Goal: Contribute content: Contribute content

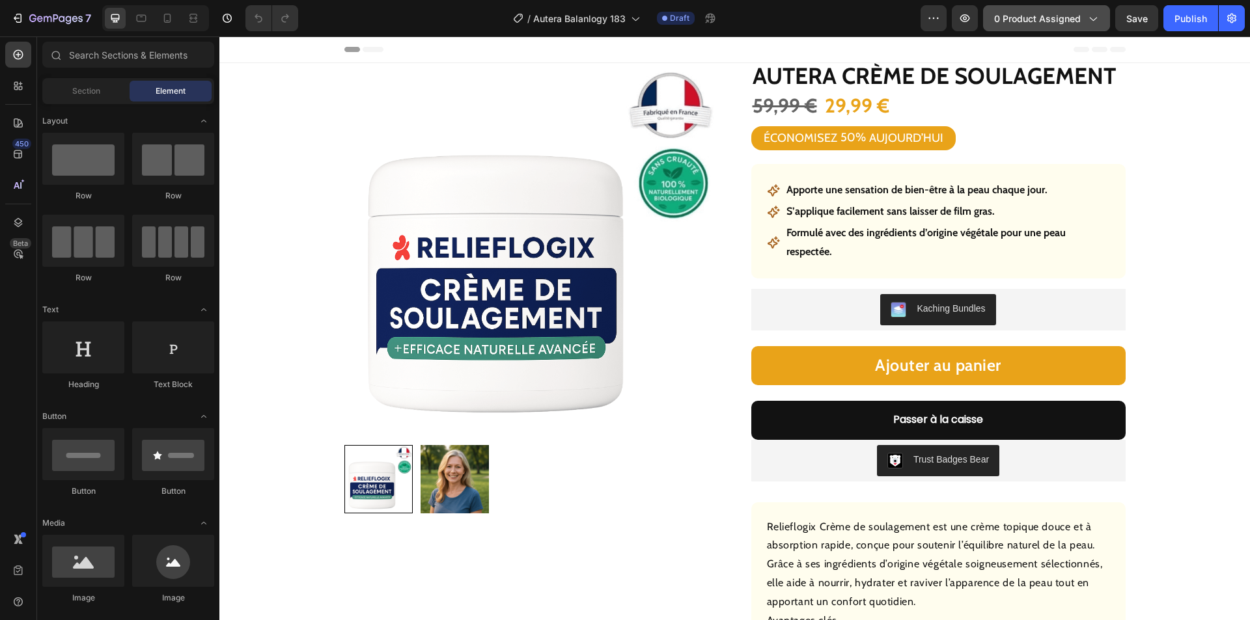
click at [1016, 15] on span "0 product assigned" at bounding box center [1037, 19] width 87 height 14
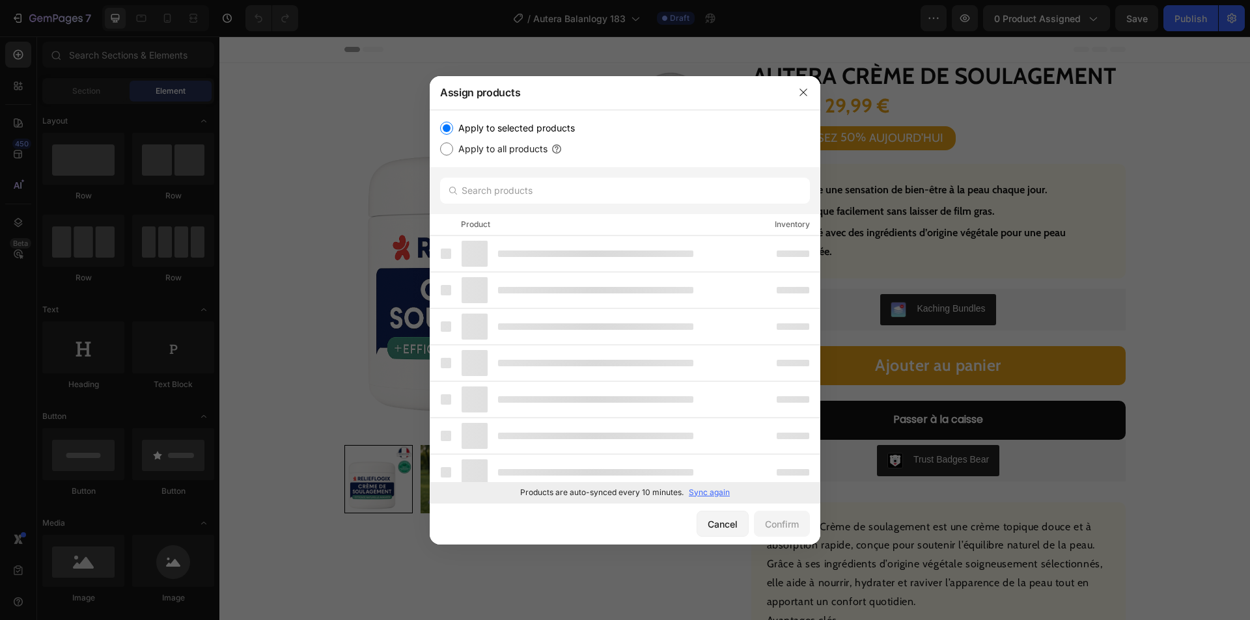
click at [702, 494] on p "Sync again" at bounding box center [709, 493] width 41 height 12
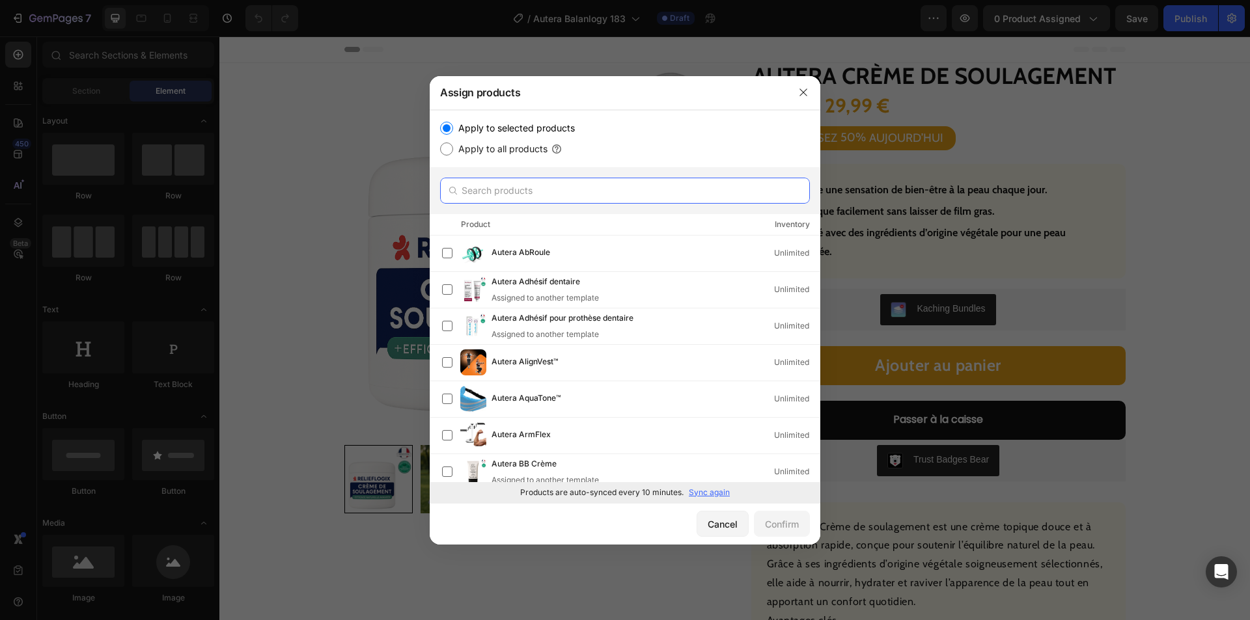
click at [537, 194] on input "text" at bounding box center [625, 191] width 370 height 26
paste input "Autera Stylo Vitalité"
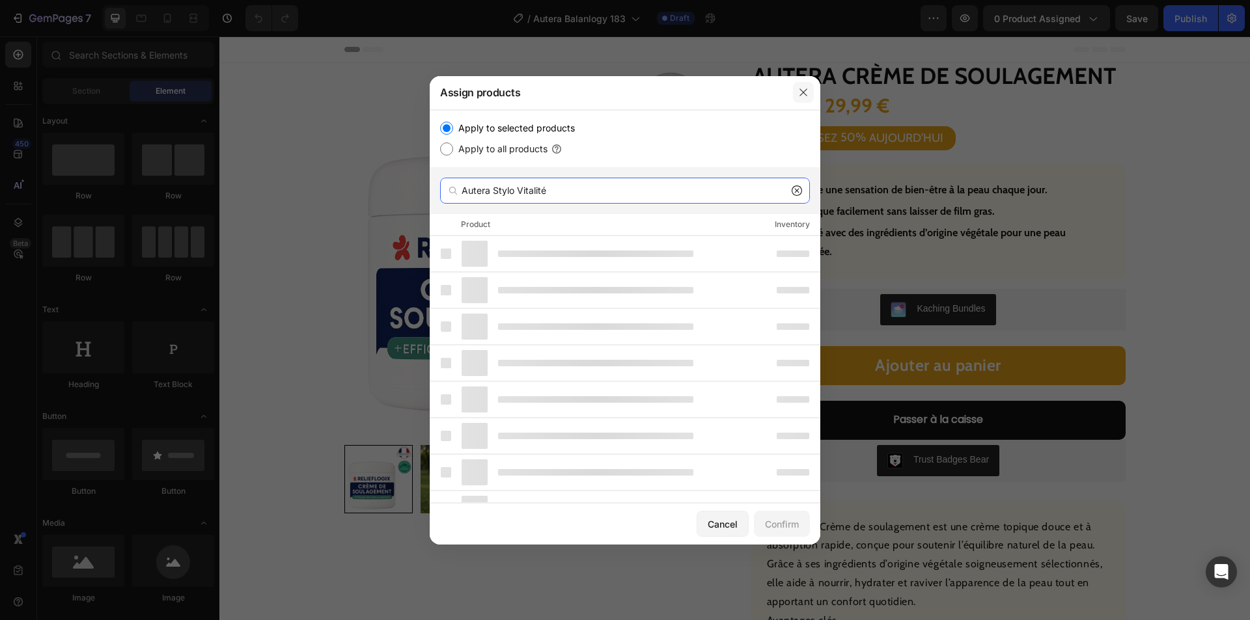
type input "Autera Stylo Vitalité"
click at [800, 99] on button "button" at bounding box center [803, 92] width 21 height 21
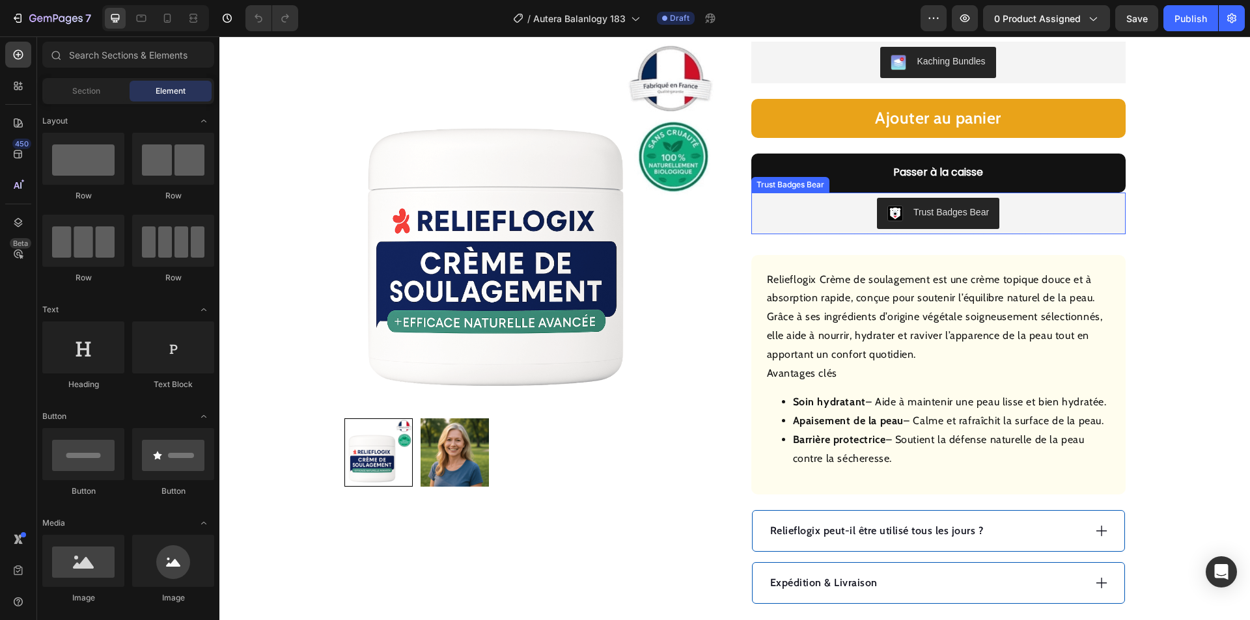
scroll to position [326, 0]
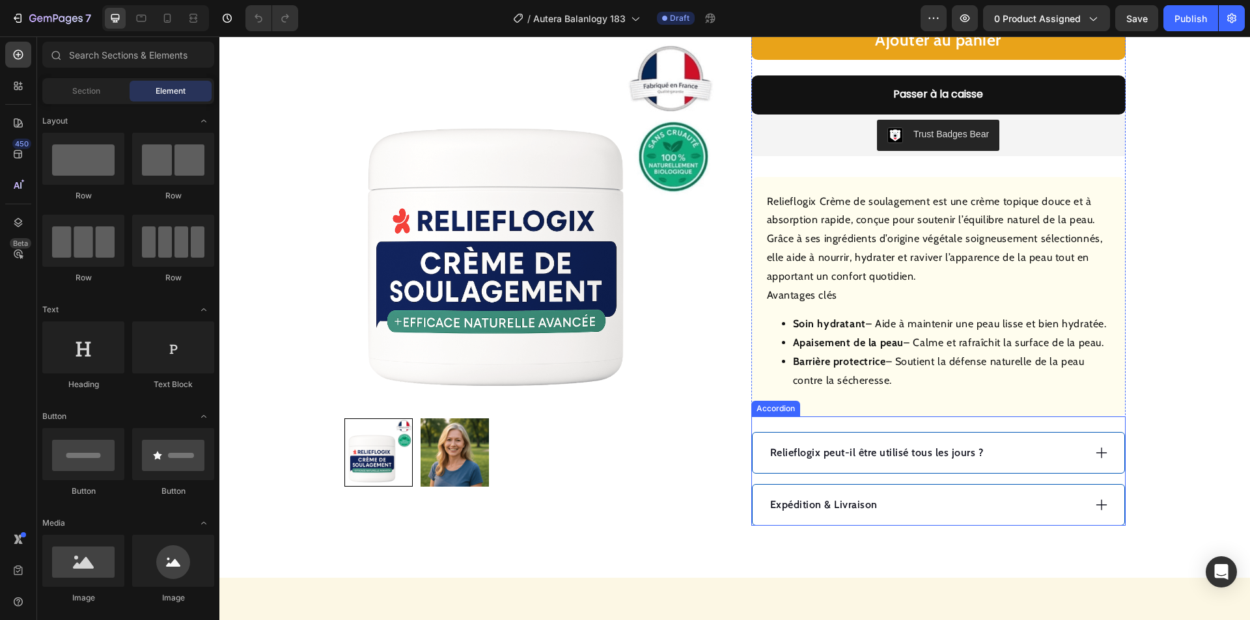
click at [930, 489] on div "Expédition & Livraison" at bounding box center [939, 505] width 372 height 40
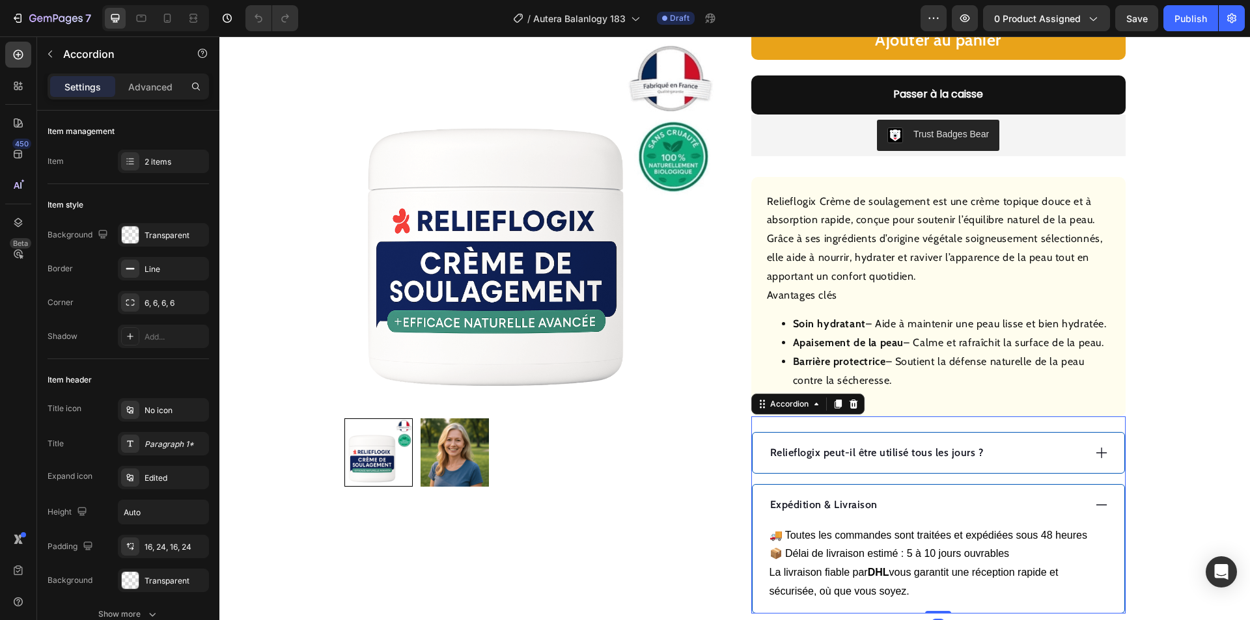
click at [922, 497] on div "Expédition & Livraison" at bounding box center [926, 505] width 316 height 20
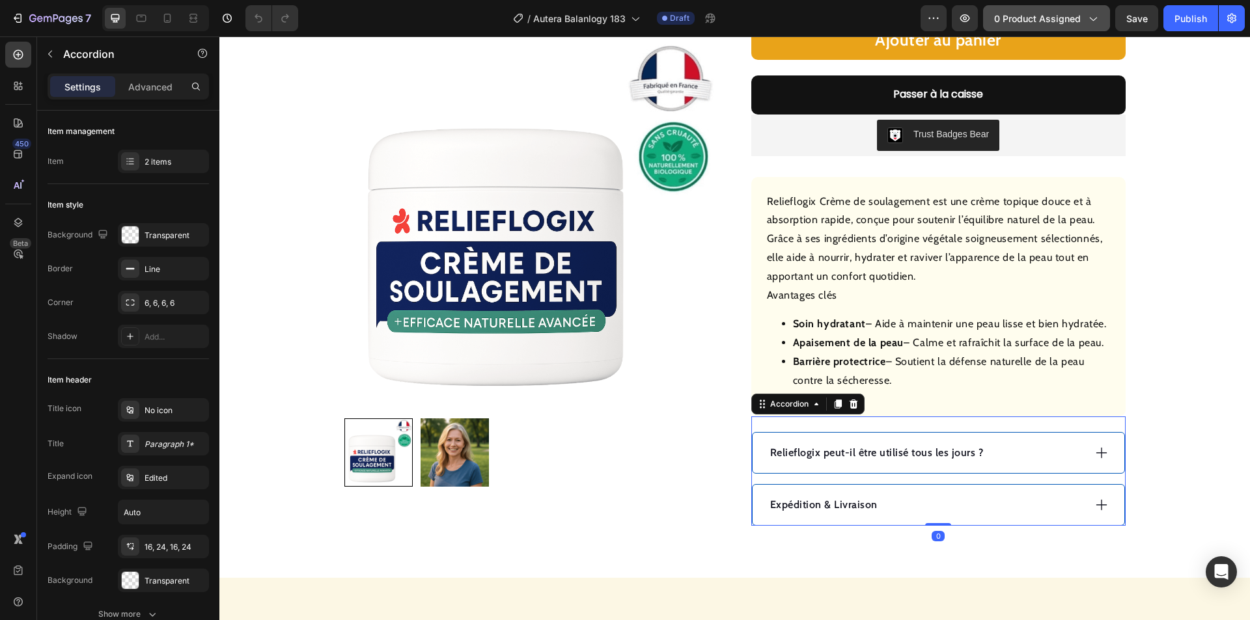
click at [1037, 18] on span "0 product assigned" at bounding box center [1037, 19] width 87 height 14
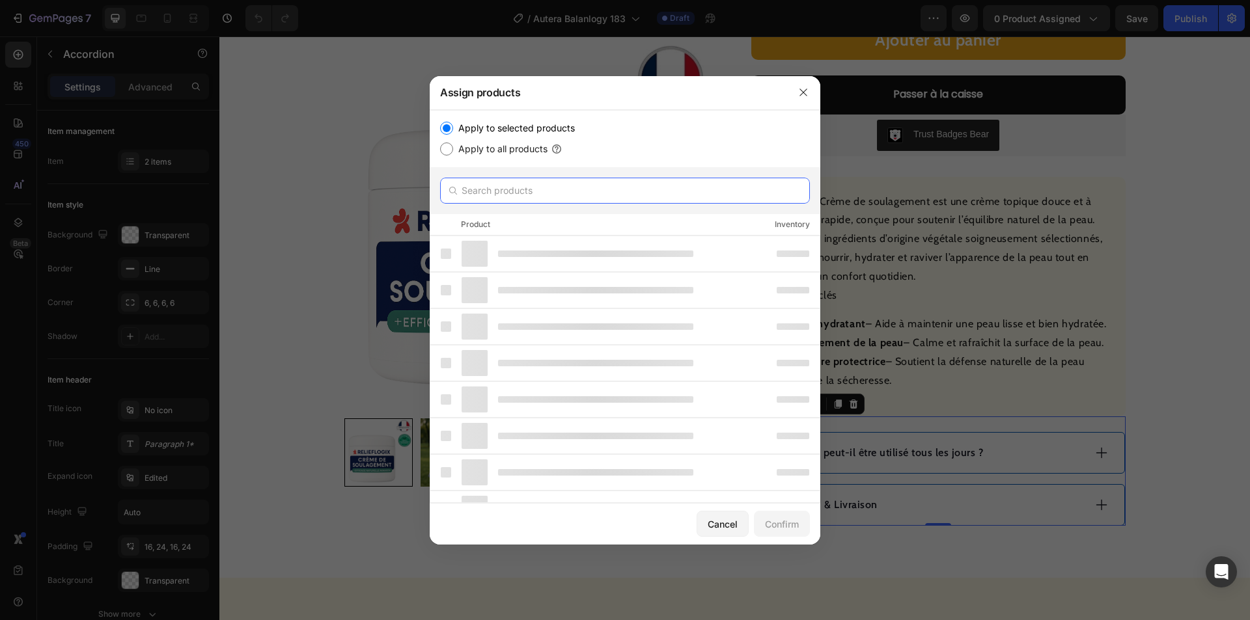
click at [550, 183] on input "text" at bounding box center [625, 191] width 370 height 26
paste input "Autera Stylo Vitalité"
type input "Autera Stylo Vitalité"
drag, startPoint x: 803, startPoint y: 94, endPoint x: 565, endPoint y: 59, distance: 240.9
click at [803, 94] on icon "button" at bounding box center [803, 92] width 10 height 10
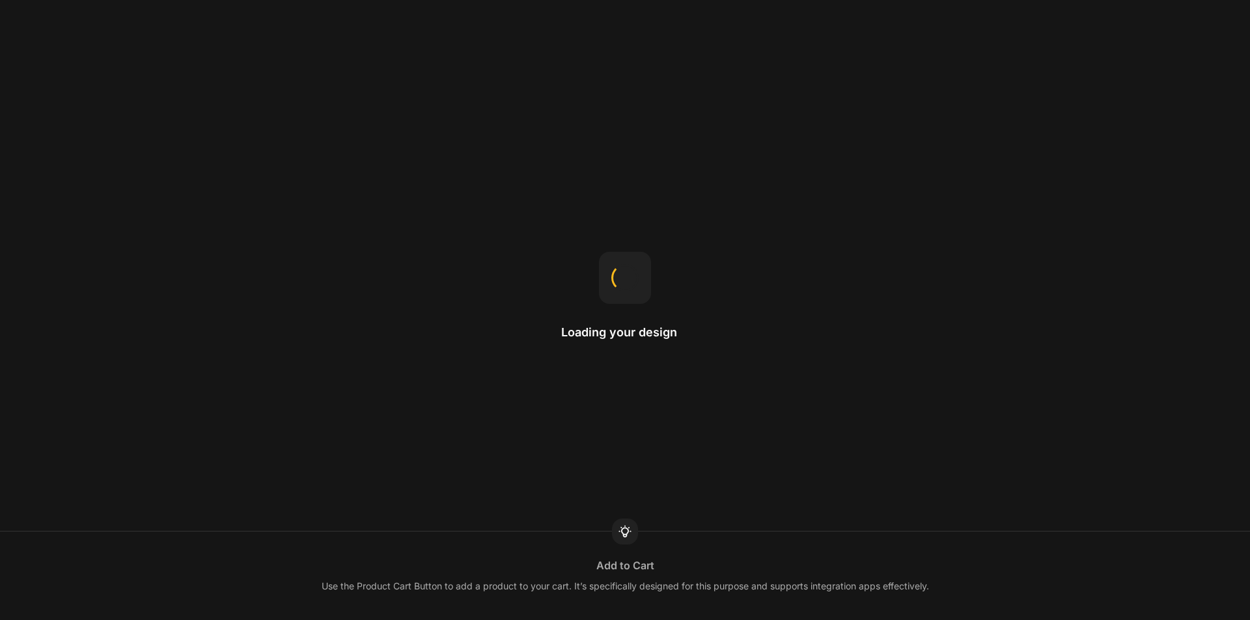
click at [496, 220] on div "Loading your design Add to Cart Use the Product Cart Button to add a product to…" at bounding box center [625, 310] width 1250 height 620
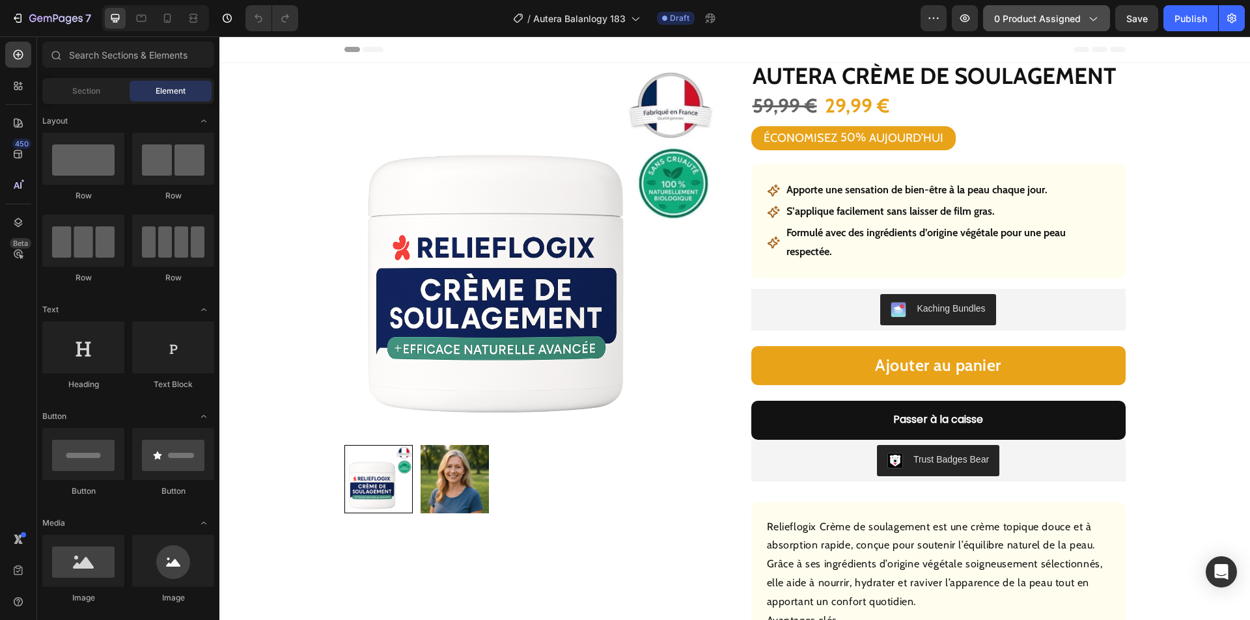
click at [1013, 12] on span "0 product assigned" at bounding box center [1037, 19] width 87 height 14
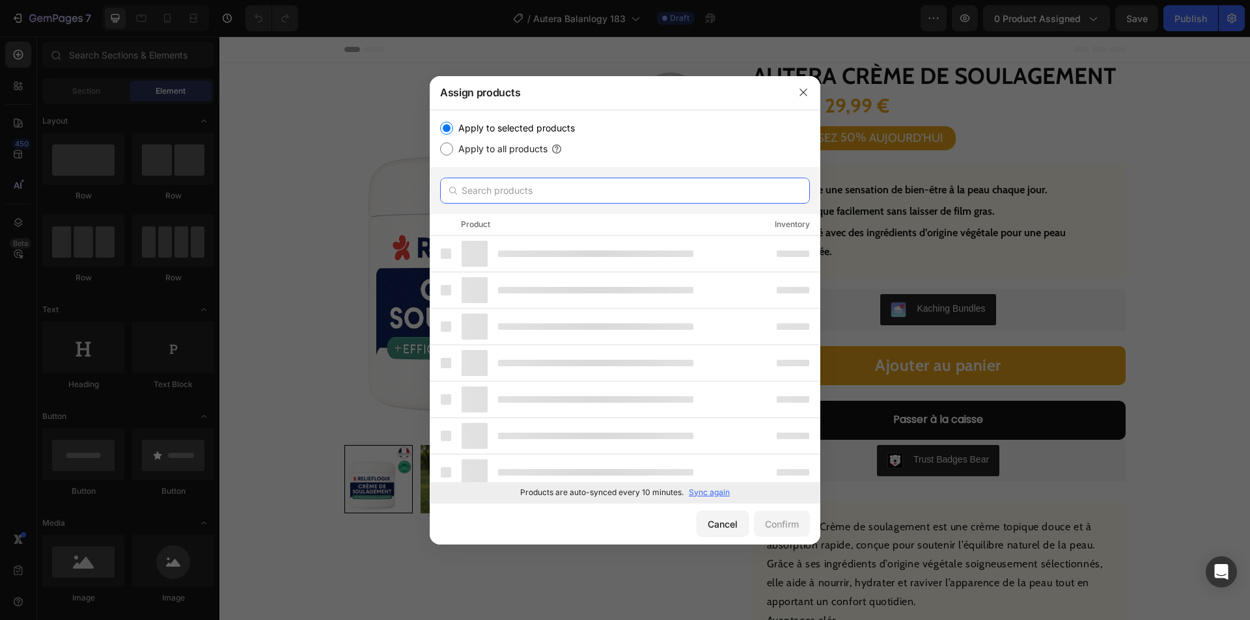
click at [507, 197] on input "text" at bounding box center [625, 191] width 370 height 26
paste input "Autera Stylo Vitalité"
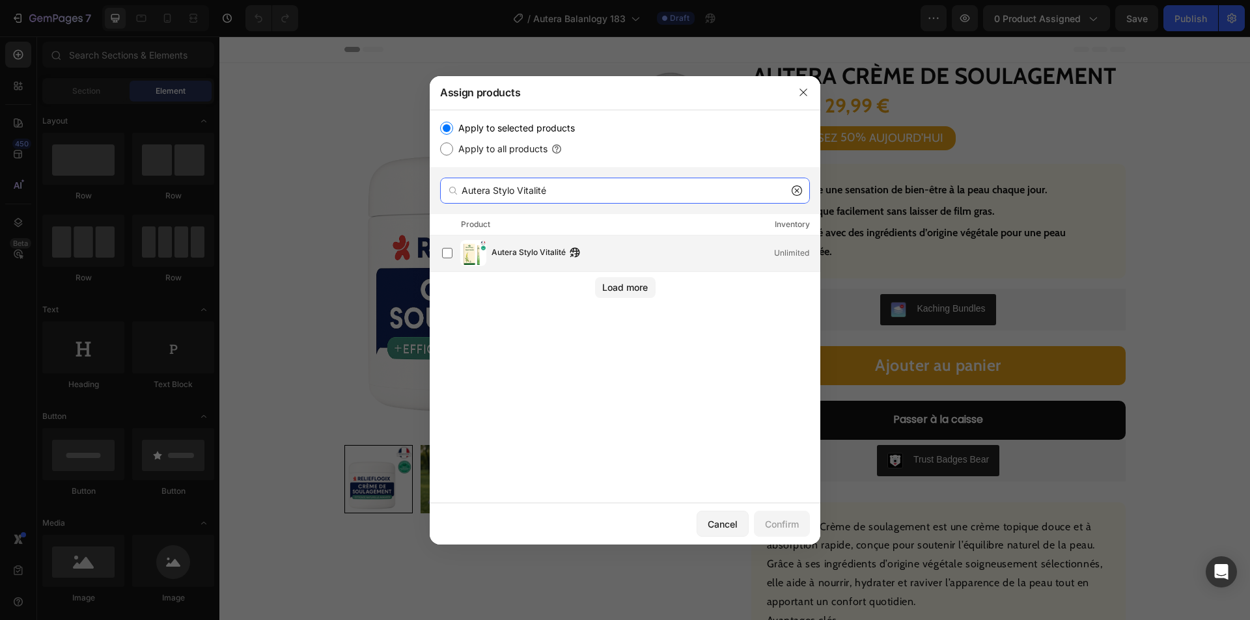
type input "Autera Stylo Vitalité"
click at [521, 252] on span "Autera Stylo Vitalité" at bounding box center [529, 253] width 74 height 14
click at [783, 518] on div "Confirm" at bounding box center [782, 525] width 34 height 14
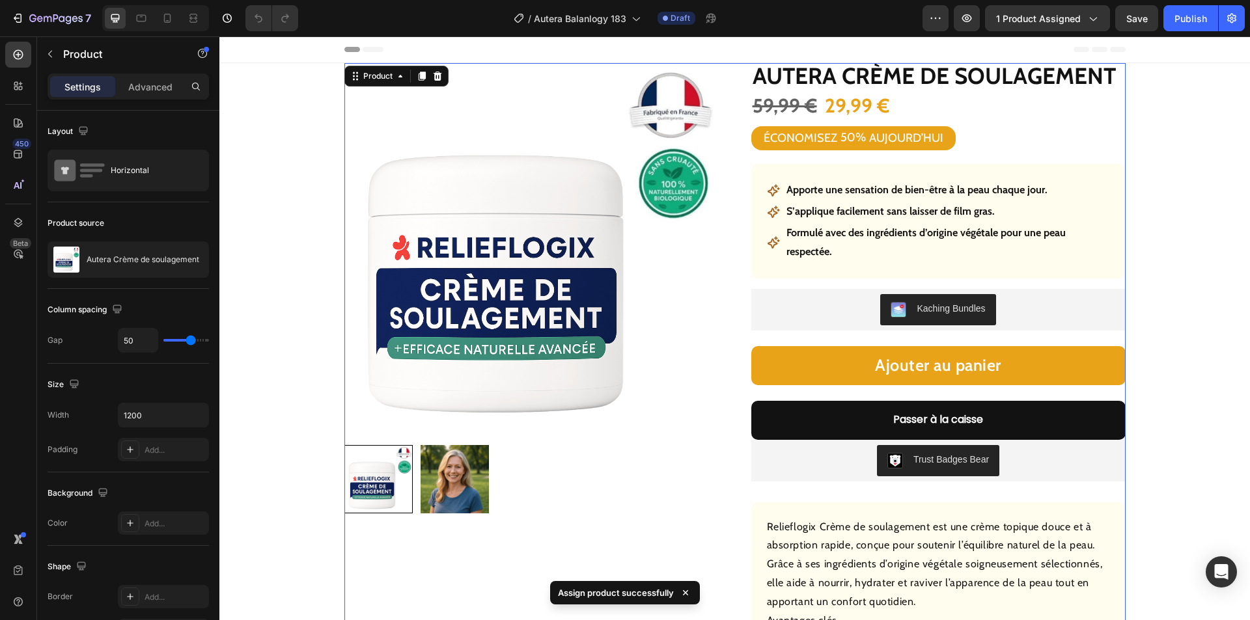
drag, startPoint x: 137, startPoint y: 242, endPoint x: 116, endPoint y: 257, distance: 26.2
click at [116, 257] on p "Autera Crème de soulagement" at bounding box center [143, 259] width 113 height 9
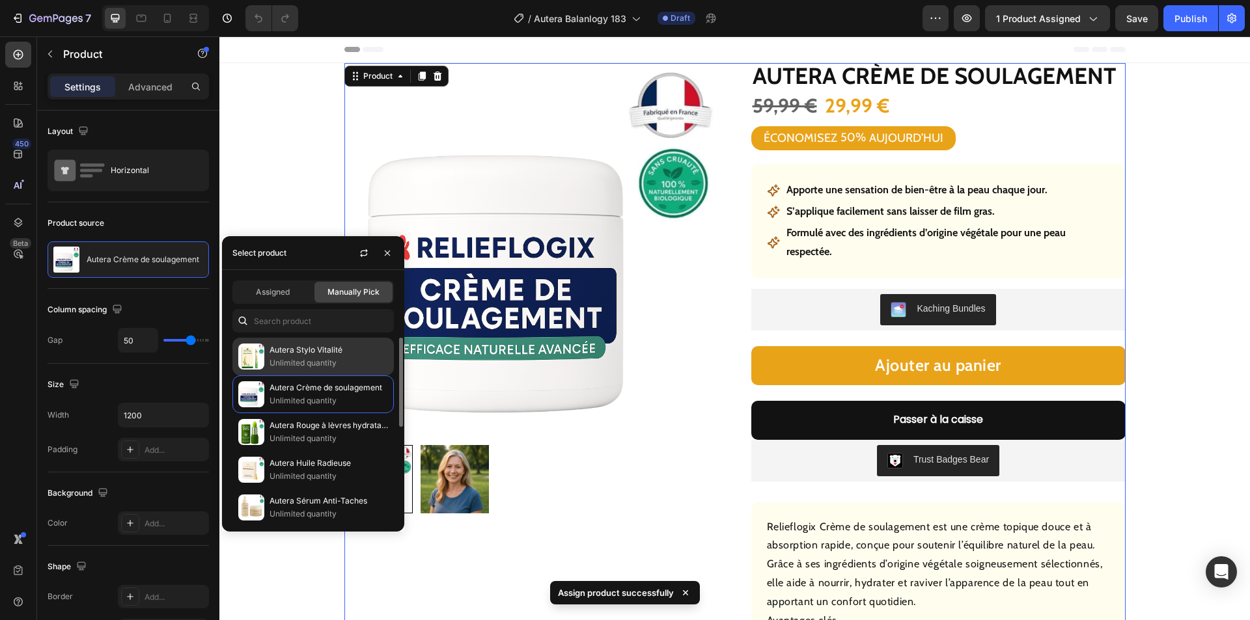
click at [302, 351] on p "Autera Stylo Vitalité" at bounding box center [329, 350] width 118 height 13
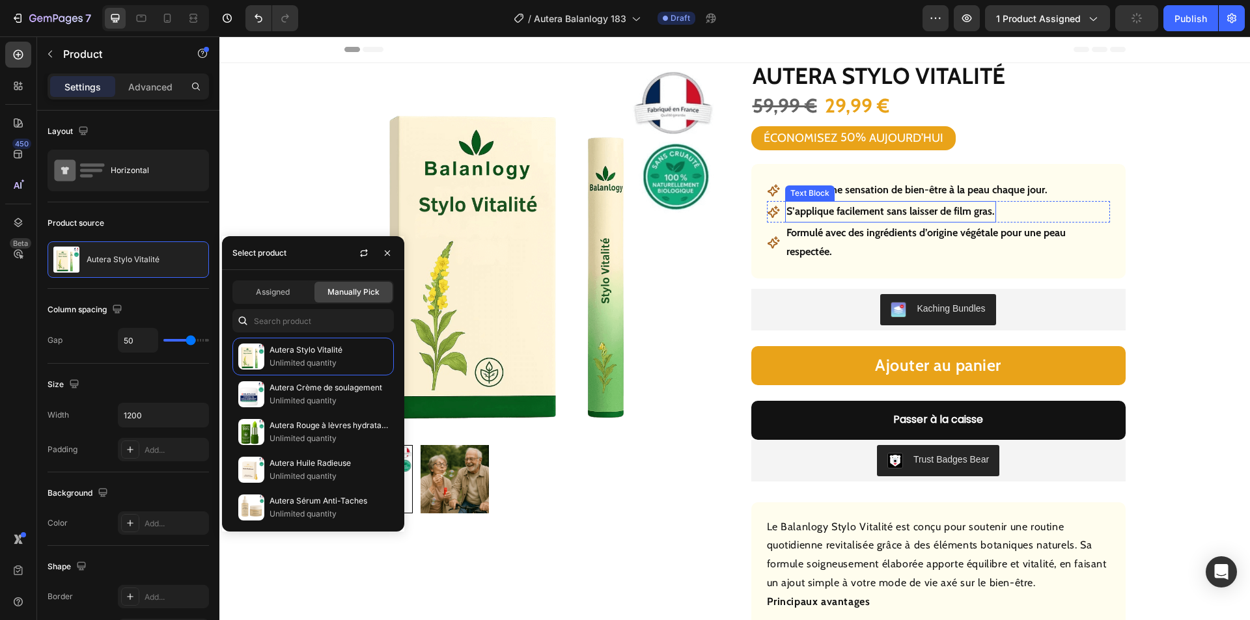
click at [822, 190] on div "Text Block" at bounding box center [810, 194] width 44 height 12
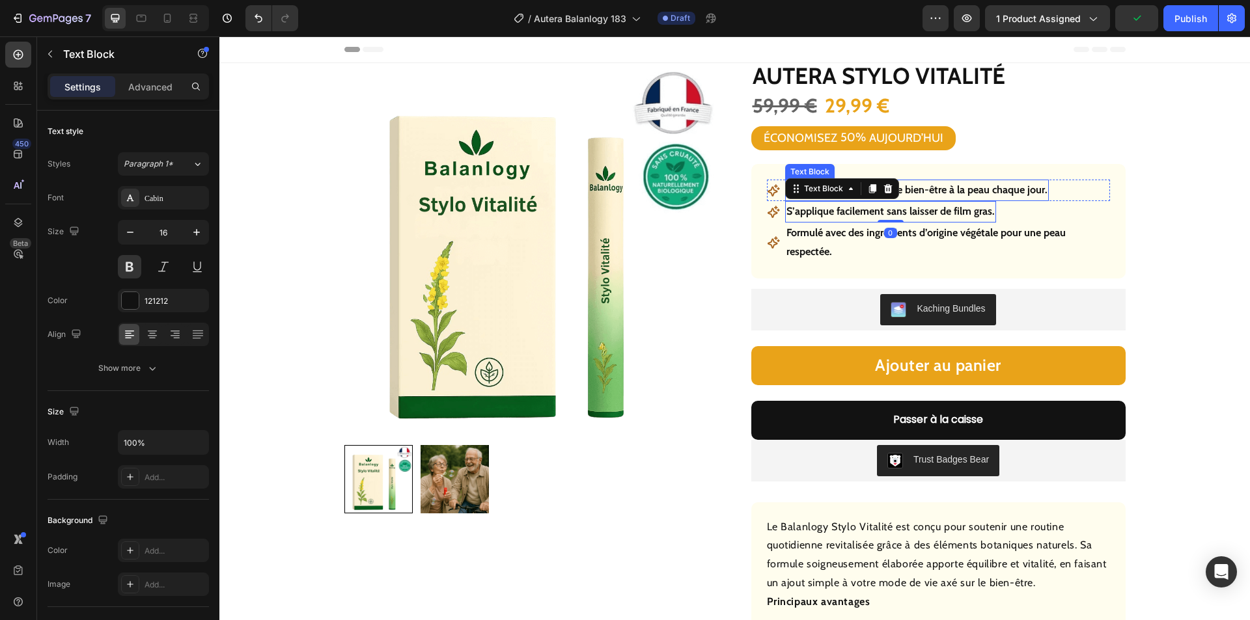
click at [973, 187] on p "Apporte une sensation de bien-être à la peau chaque jour." at bounding box center [916, 190] width 261 height 19
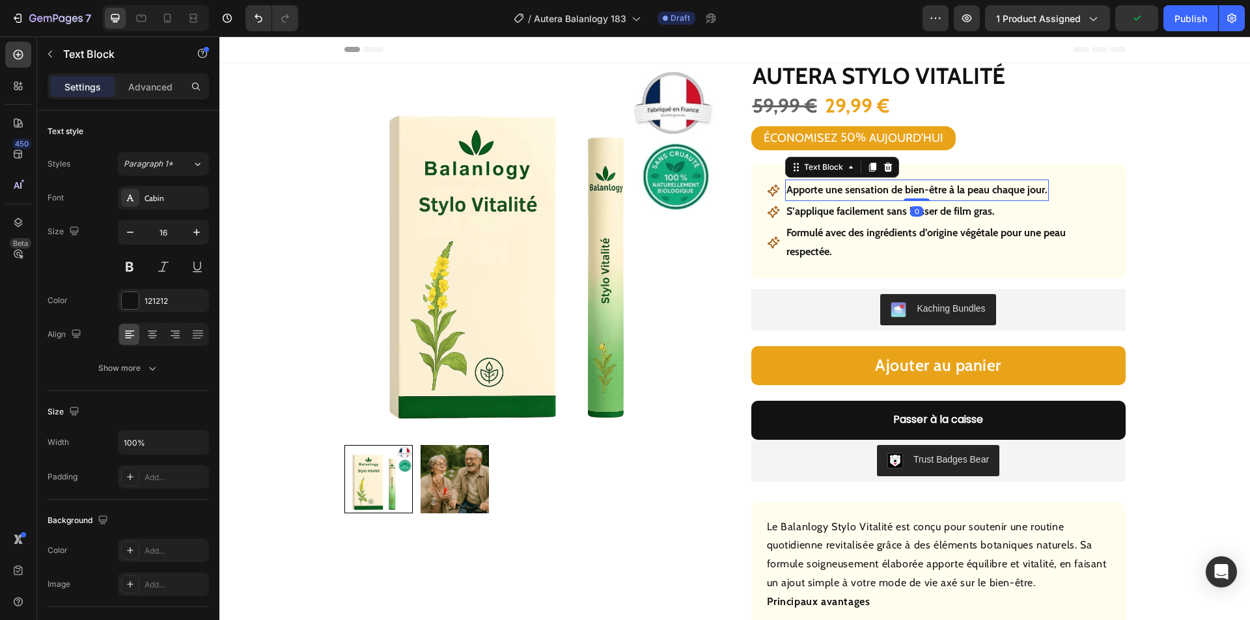
click at [927, 190] on p "Apporte une sensation de bien-être à la peau chaque jour." at bounding box center [916, 190] width 261 height 19
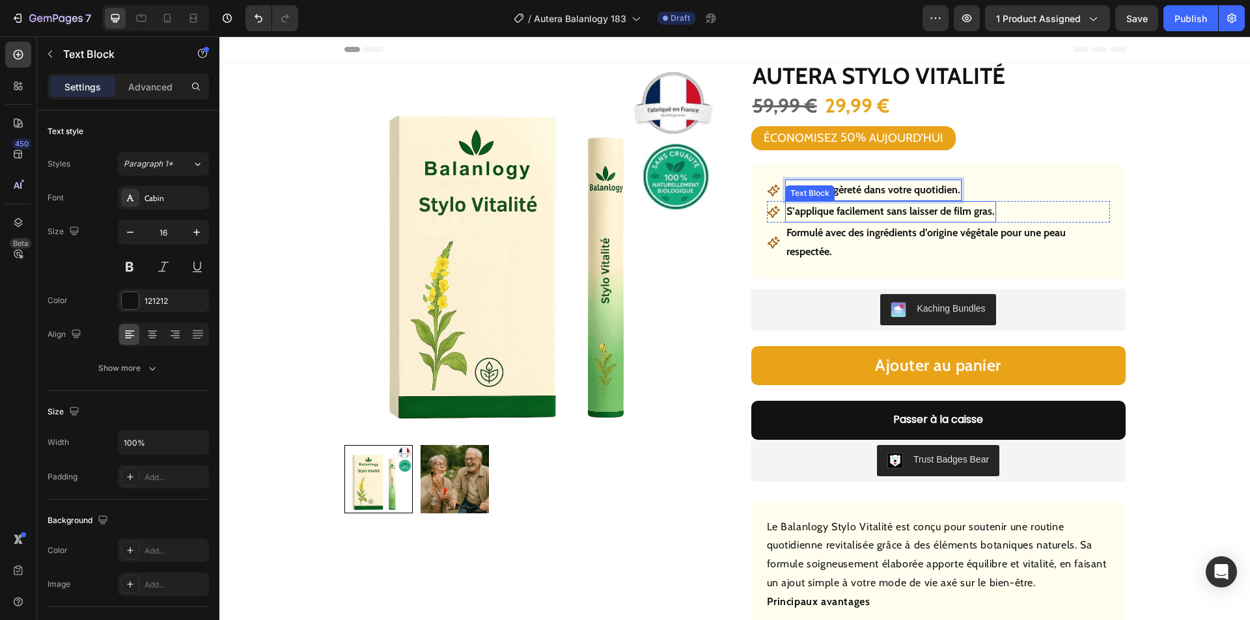
click at [868, 210] on p "S’applique facilement sans laisser de film gras." at bounding box center [890, 211] width 208 height 19
click at [844, 233] on p "Formulé avec des ingrédients d’origine végétale pour une peau respectée." at bounding box center [947, 243] width 322 height 38
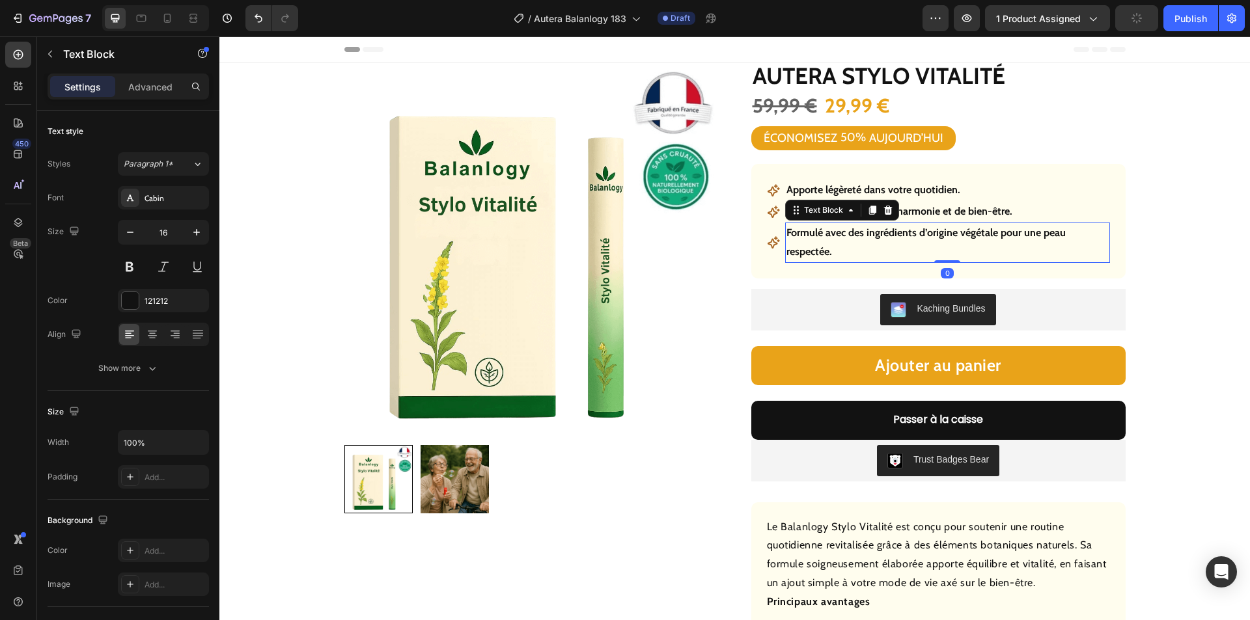
click at [844, 233] on p "Formulé avec des ingrédients d’origine végétale pour une peau respectée." at bounding box center [947, 243] width 322 height 38
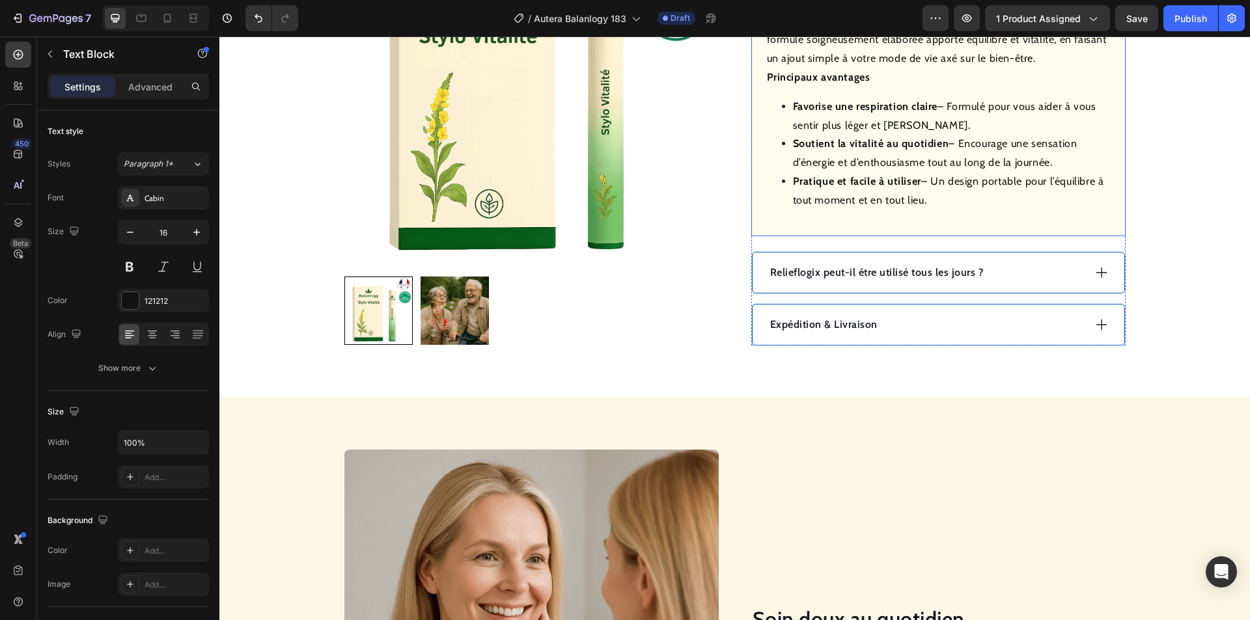
scroll to position [521, 0]
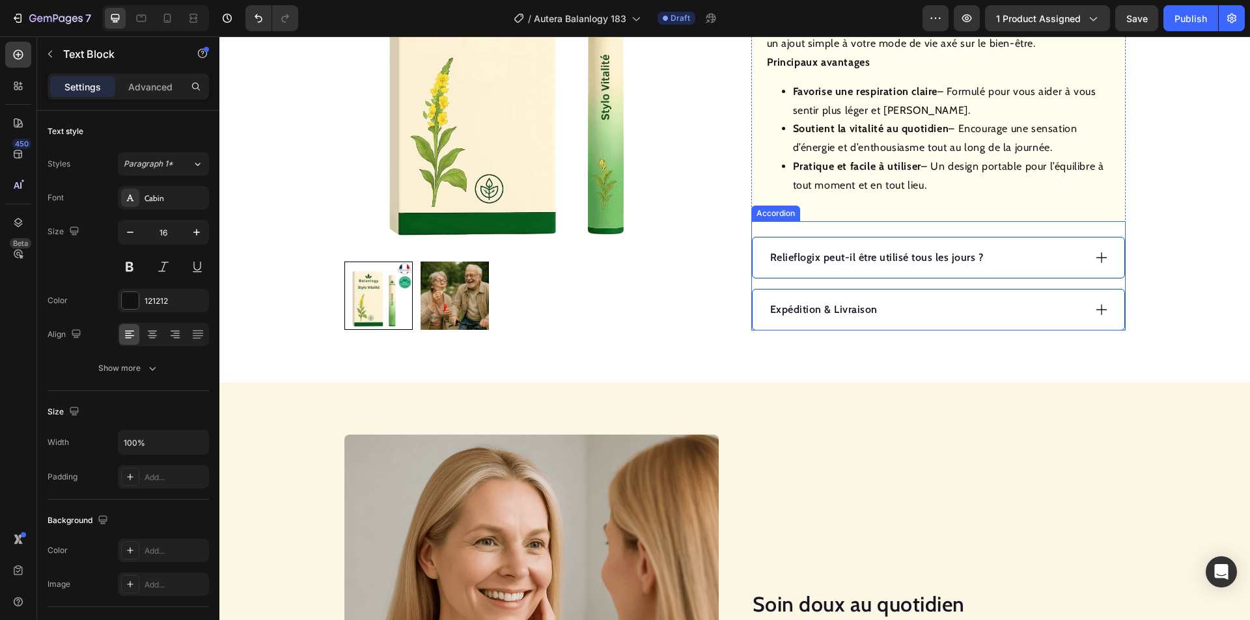
click at [1002, 245] on div "Relieflogix peut-il être utilisé tous les jours ?" at bounding box center [939, 258] width 372 height 40
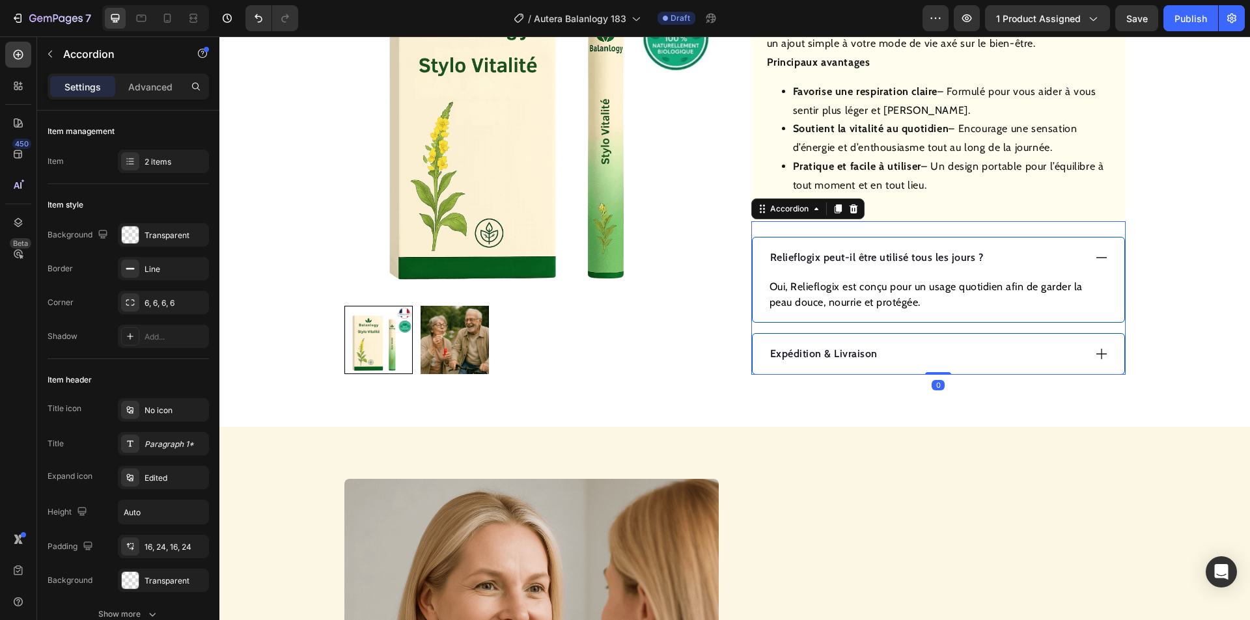
click at [895, 257] on p "Relieflogix peut-il être utilisé tous les jours ?" at bounding box center [877, 258] width 214 height 16
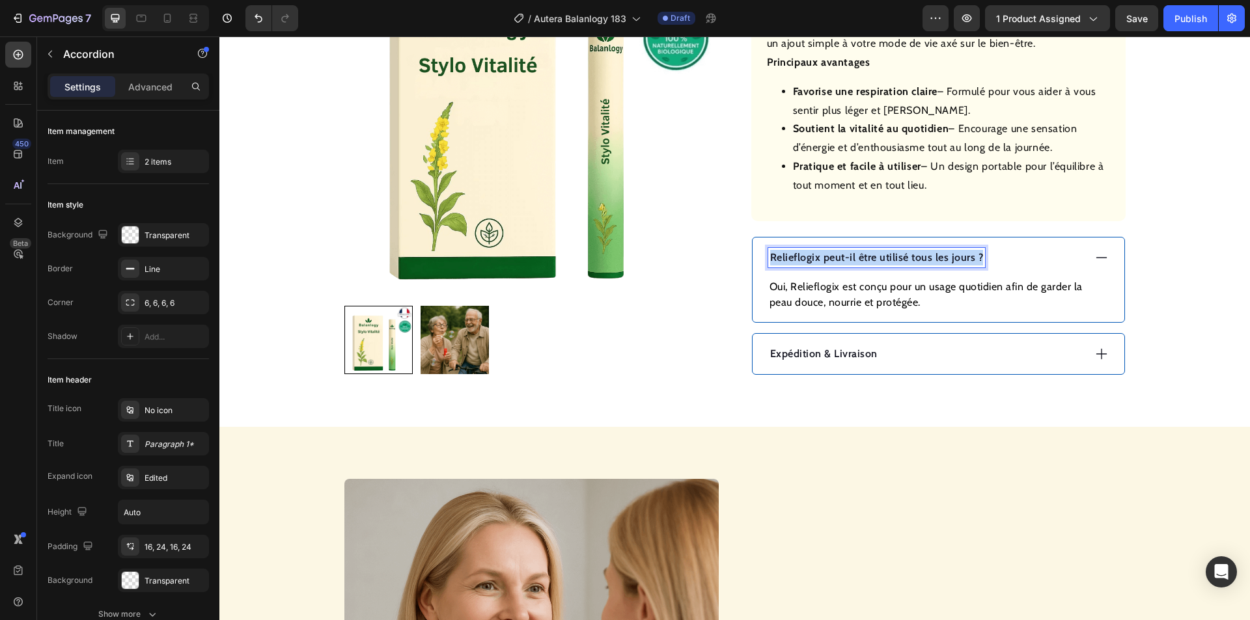
click at [895, 257] on p "Relieflogix peut-il être utilisé tous les jours ?" at bounding box center [877, 258] width 214 height 16
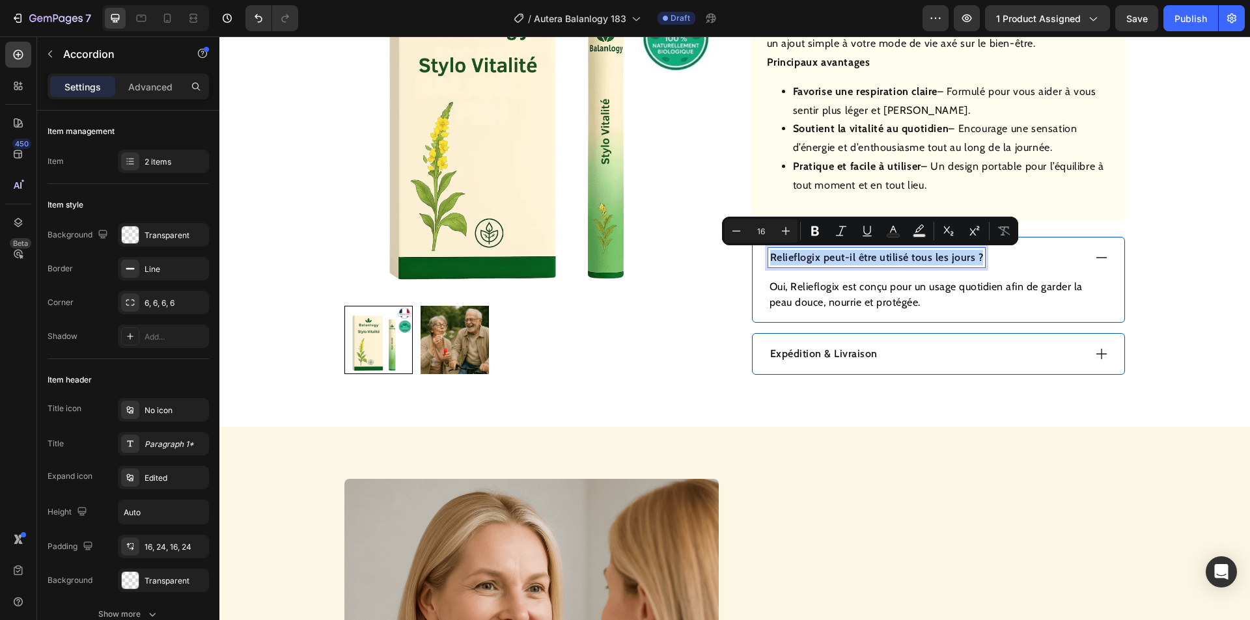
click at [895, 257] on p "Relieflogix peut-il être utilisé tous les jours ?" at bounding box center [877, 258] width 214 height 16
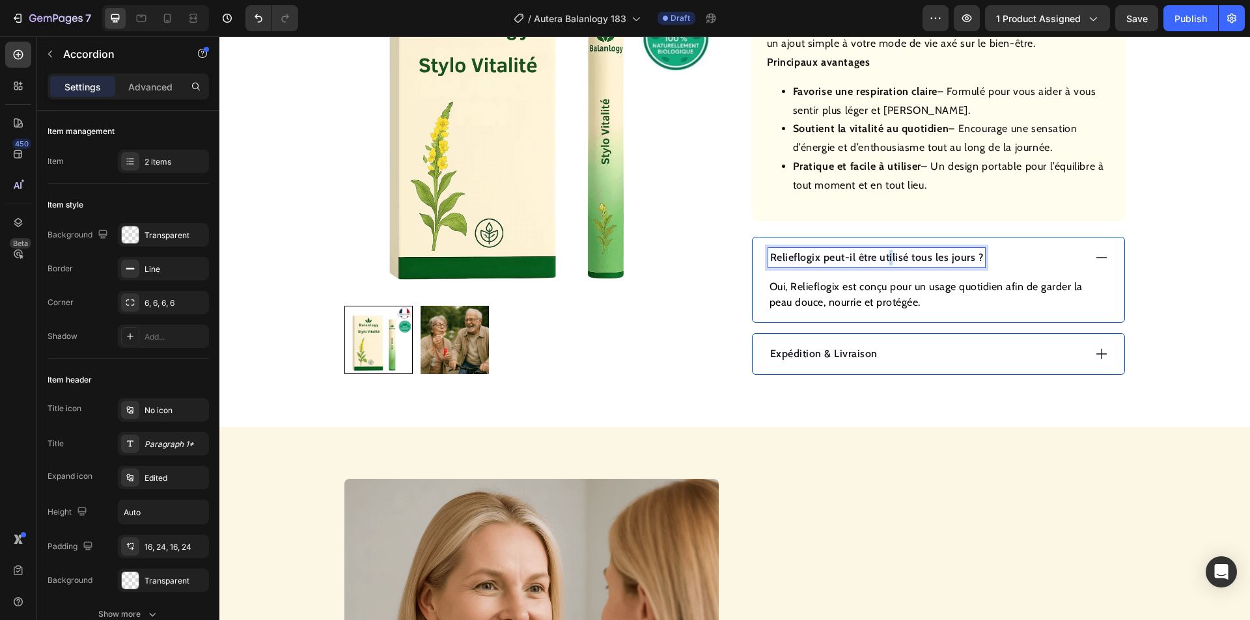
drag, startPoint x: 885, startPoint y: 257, endPoint x: 876, endPoint y: 257, distance: 9.8
click at [883, 257] on p "Relieflogix peut-il être utilisé tous les jours ?" at bounding box center [877, 258] width 214 height 16
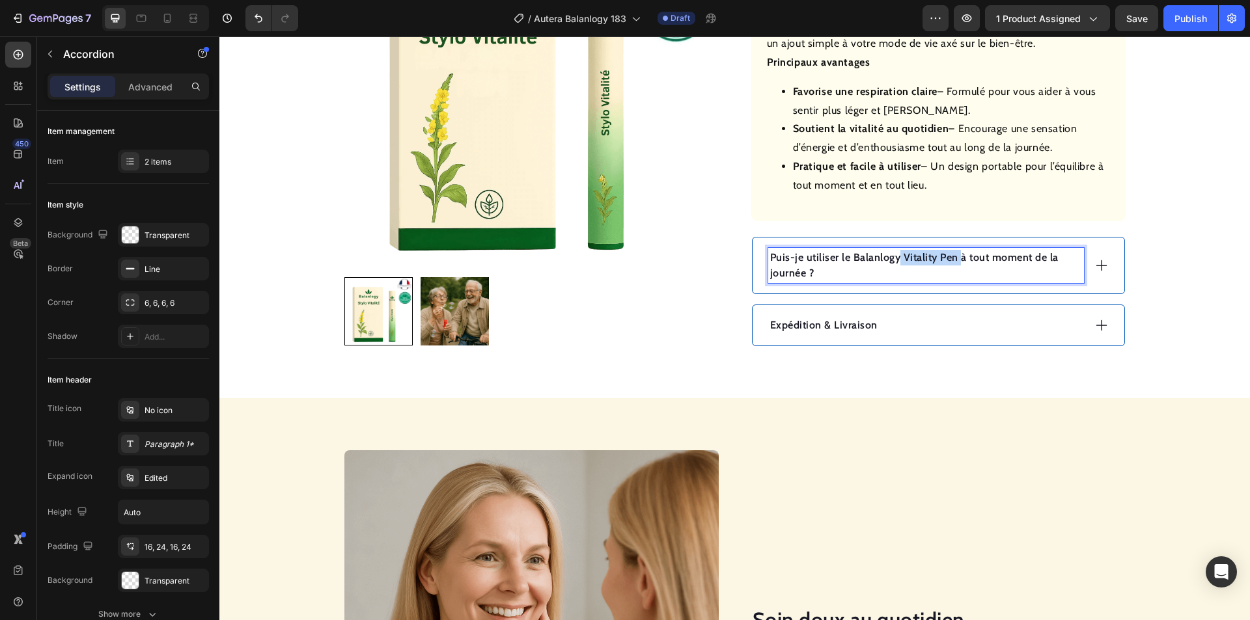
drag, startPoint x: 956, startPoint y: 257, endPoint x: 895, endPoint y: 257, distance: 61.2
click at [895, 257] on p "Puis-je utiliser le Balanlogy Vitality Pen à tout moment de la journée ?" at bounding box center [926, 265] width 312 height 31
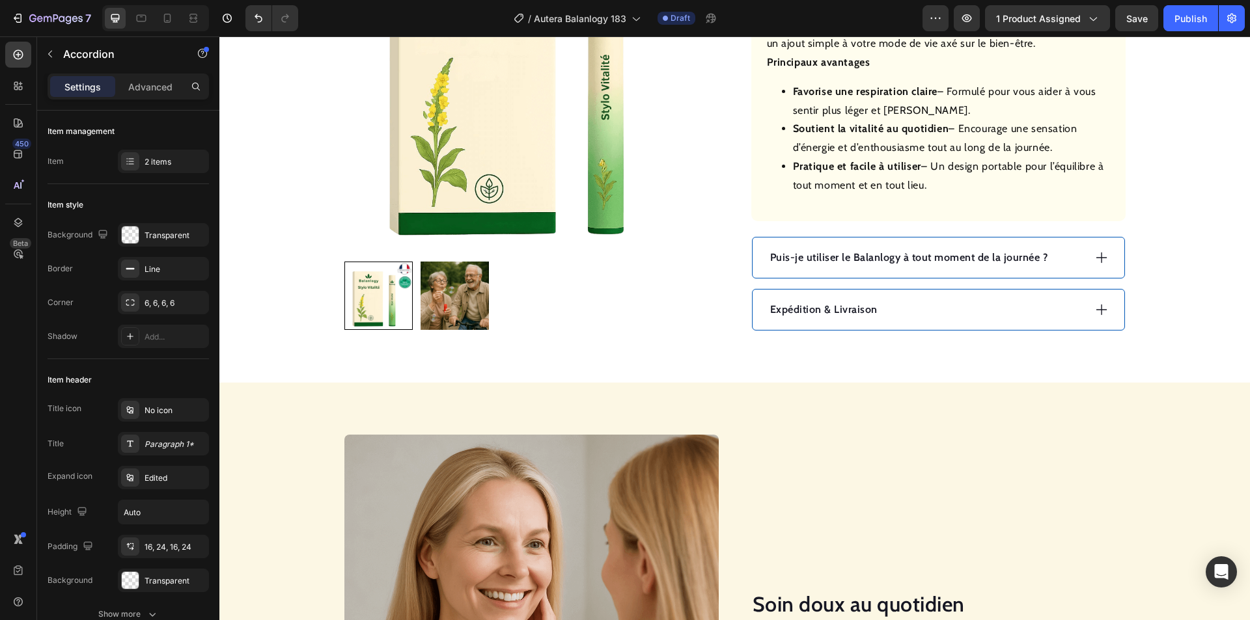
click at [1089, 253] on div "Puis-je utiliser le Balanlogy à tout moment de la journée ?" at bounding box center [939, 258] width 372 height 40
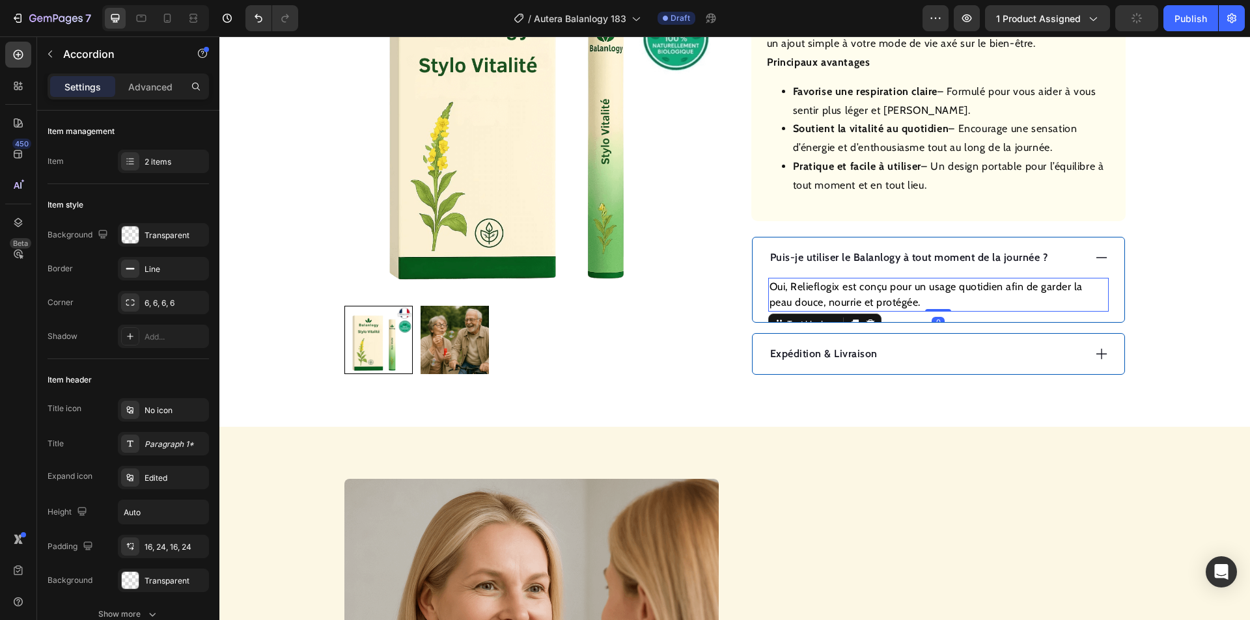
click at [949, 285] on p "Oui, Relieflogix est conçu pour un usage quotidien afin de garder la peau douce…" at bounding box center [939, 294] width 338 height 31
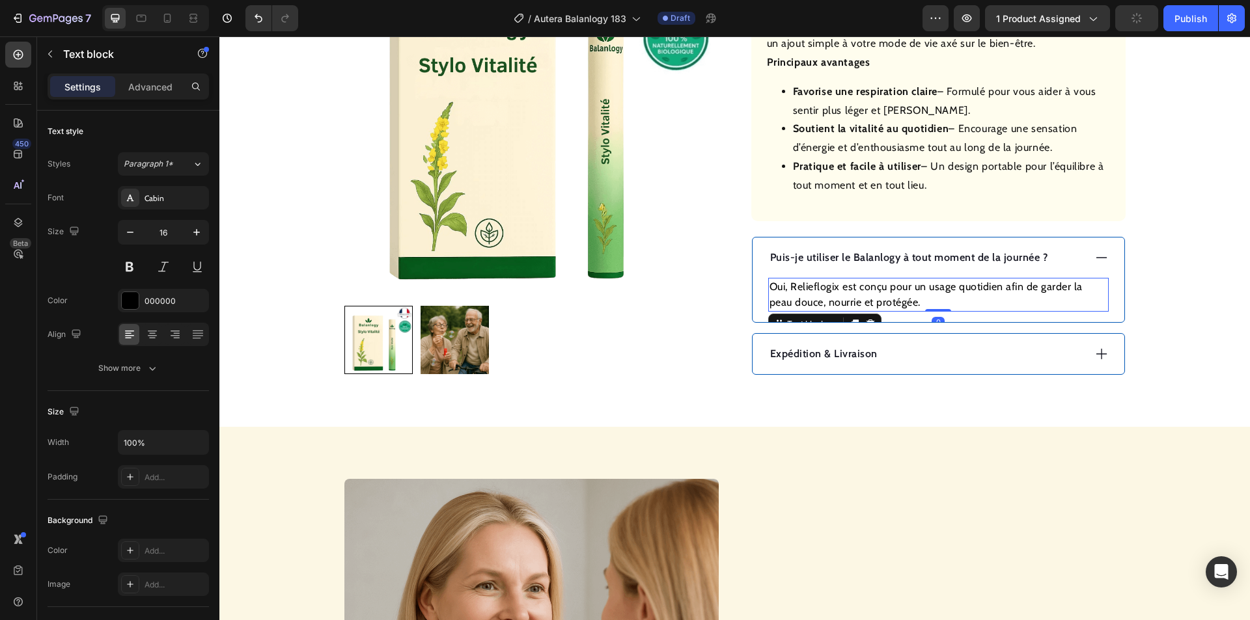
click at [949, 285] on p "Oui, Relieflogix est conçu pour un usage quotidien afin de garder la peau douce…" at bounding box center [939, 294] width 338 height 31
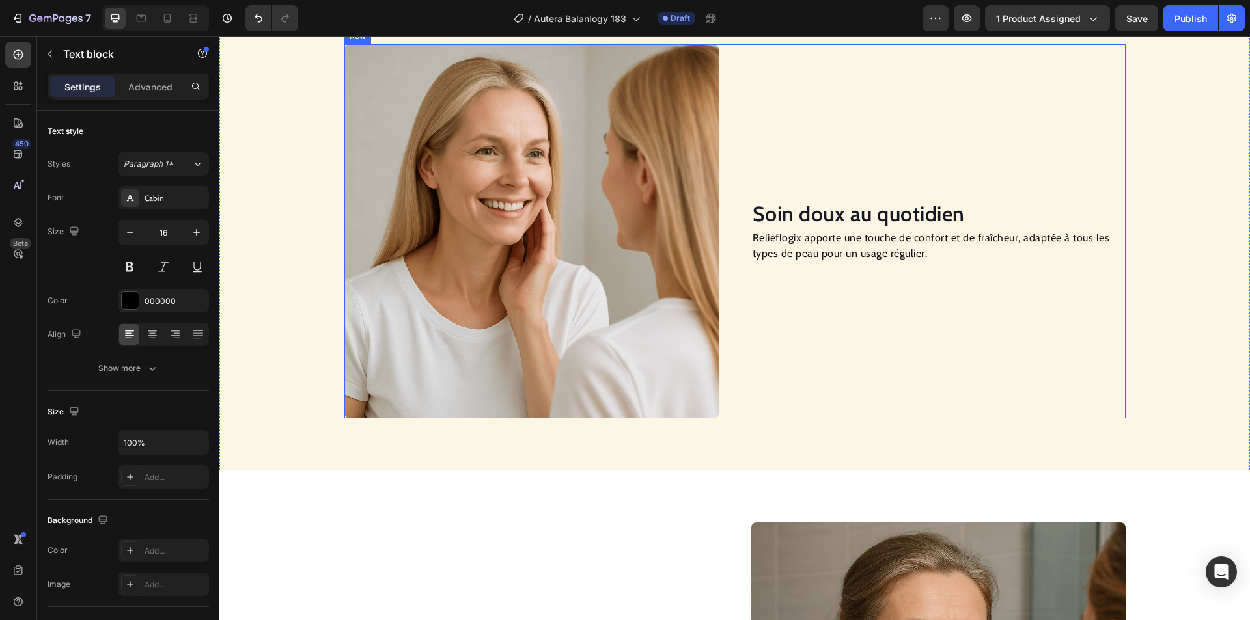
scroll to position [977, 0]
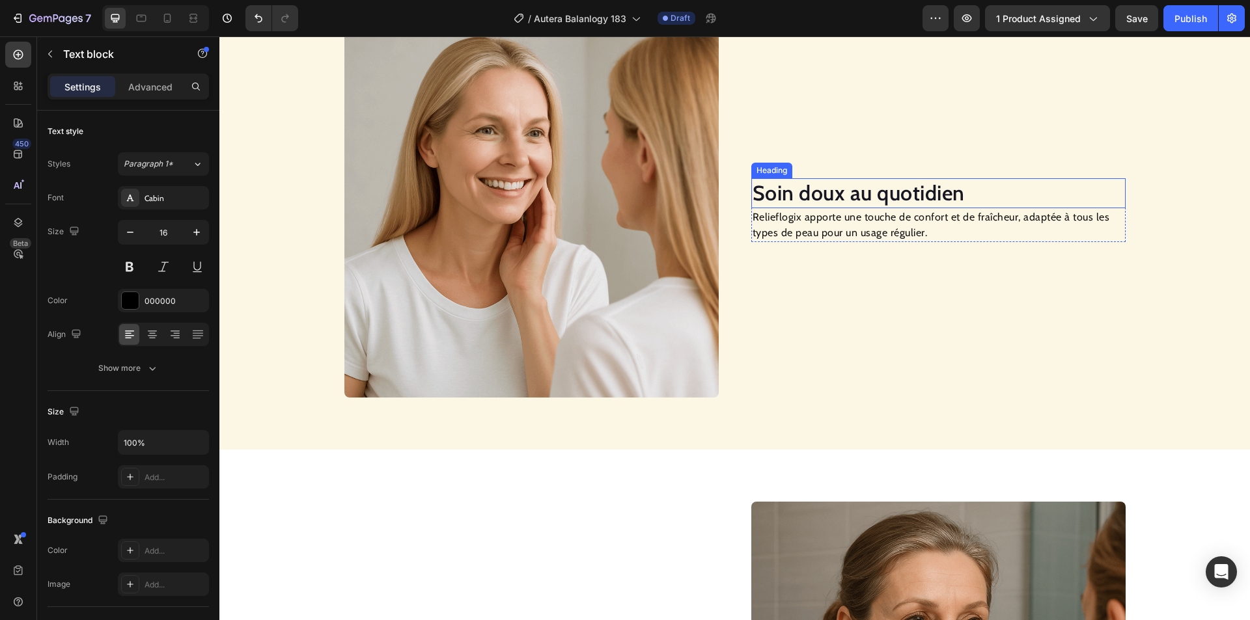
click at [864, 193] on h2 "Soin doux au quotidien" at bounding box center [938, 193] width 374 height 30
click at [843, 214] on p "Relieflogix apporte une touche de confort et de fraîcheur, adaptée à tous les t…" at bounding box center [939, 225] width 372 height 31
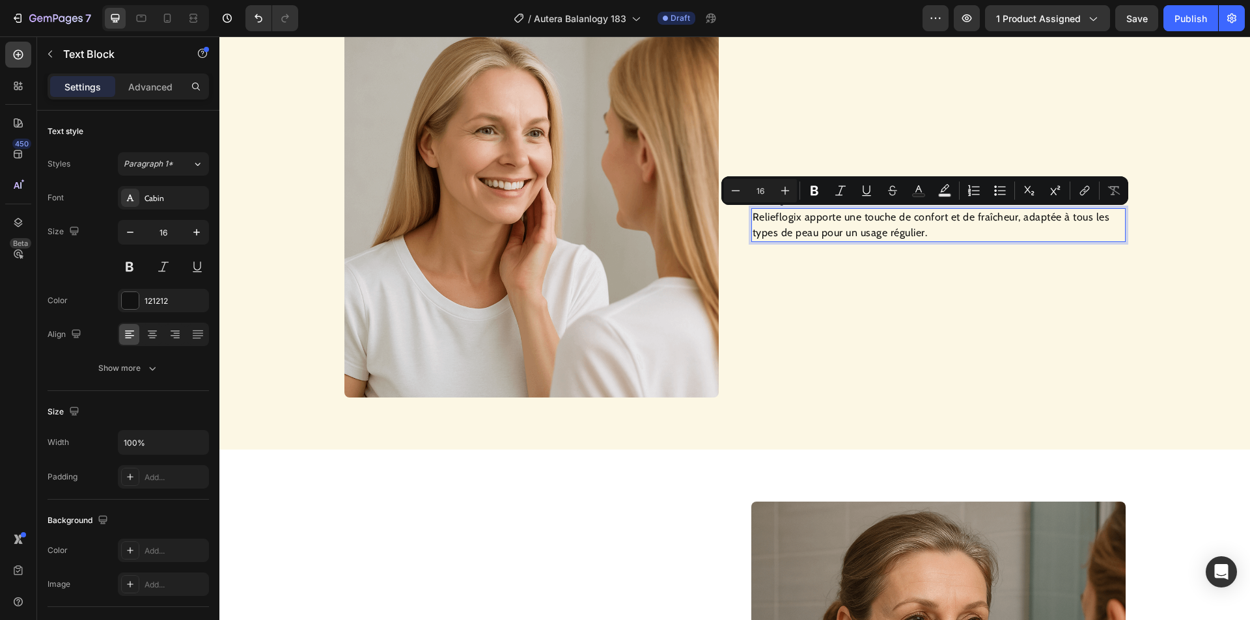
scroll to position [969, 0]
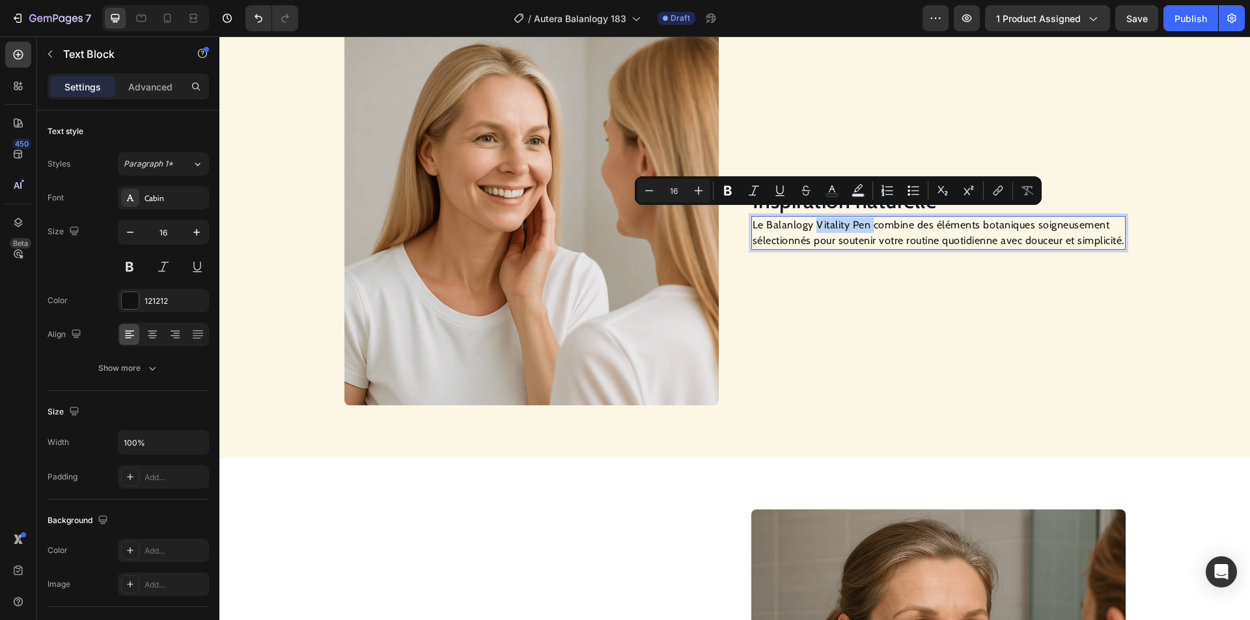
drag, startPoint x: 866, startPoint y: 218, endPoint x: 813, endPoint y: 218, distance: 53.4
click at [813, 218] on p "Le Balanlogy Vitality Pen combine des éléments botaniques soigneusement sélecti…" at bounding box center [939, 232] width 372 height 31
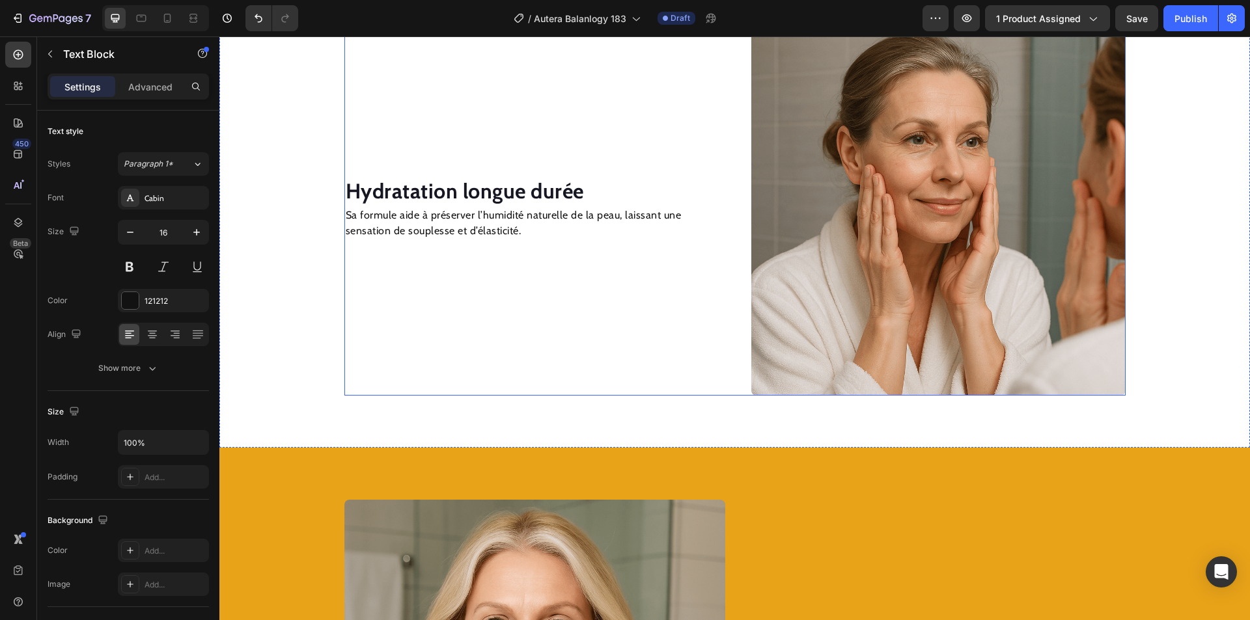
scroll to position [1497, 0]
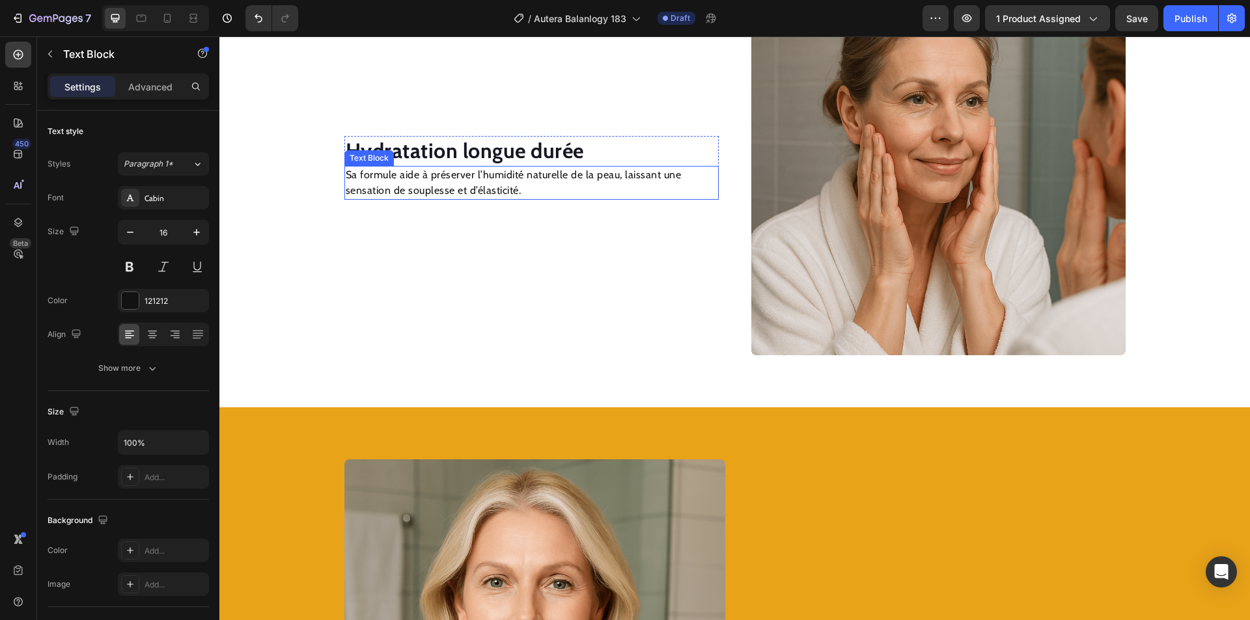
click at [476, 155] on strong "Hydratation longue durée" at bounding box center [465, 150] width 238 height 25
click at [419, 186] on p "Sa formule aide à préserver l’humidité naturelle de la peau, laissant une sensa…" at bounding box center [532, 182] width 372 height 31
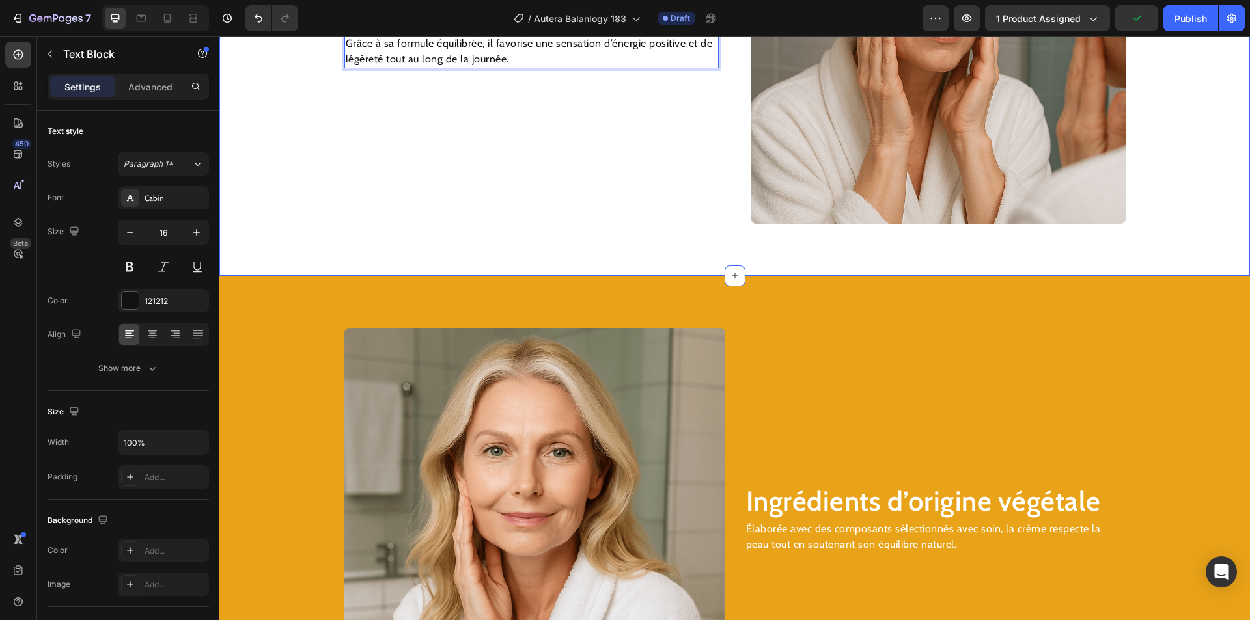
scroll to position [1823, 0]
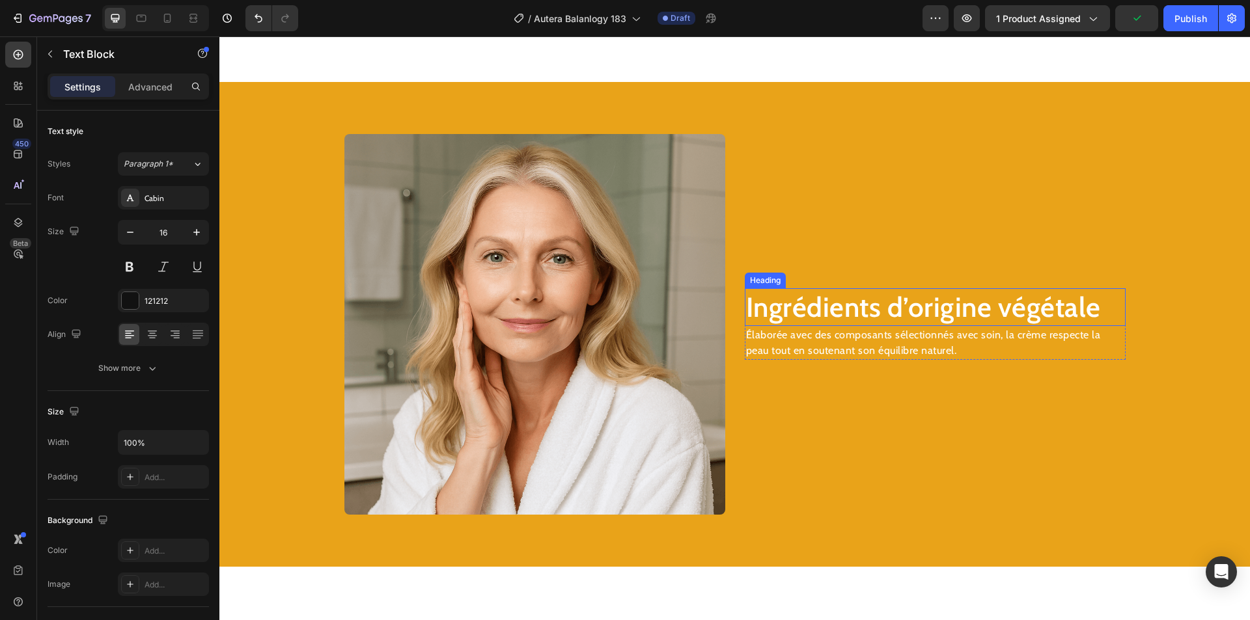
click at [798, 311] on h2 "Ingrédients d’origine végétale" at bounding box center [935, 307] width 381 height 38
click at [800, 310] on h2 "Ingrédients d’origine végétale" at bounding box center [935, 307] width 381 height 38
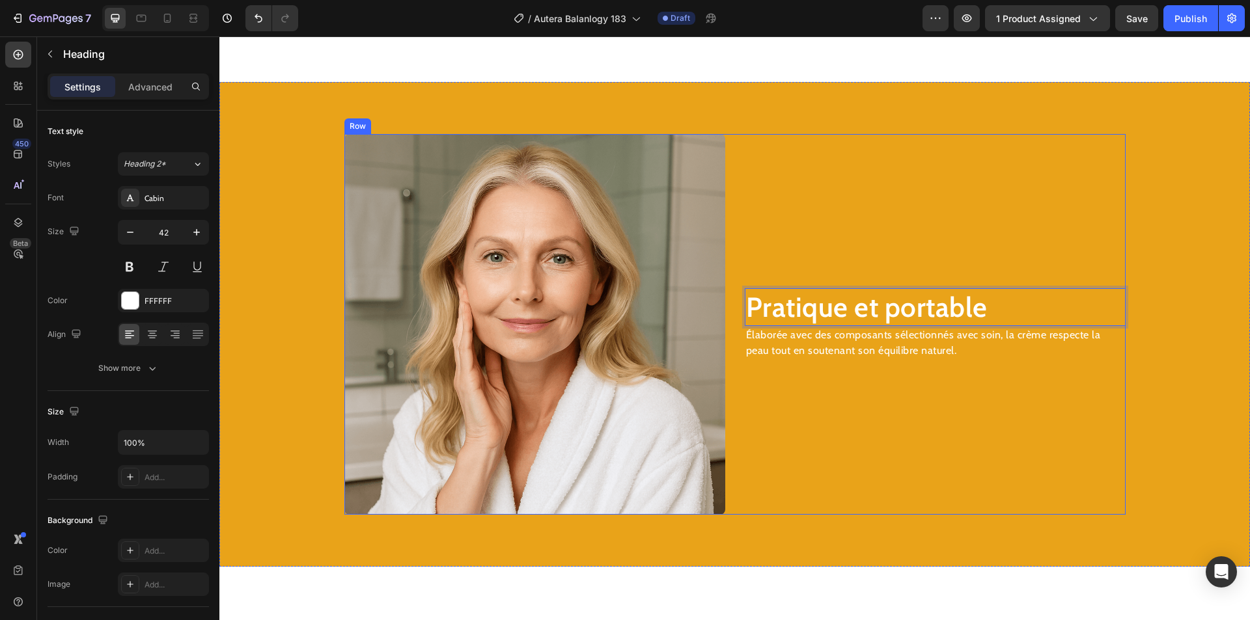
click at [820, 342] on p "Élaborée avec des composants sélectionnés avec soin, la crème respecte la peau …" at bounding box center [935, 342] width 378 height 31
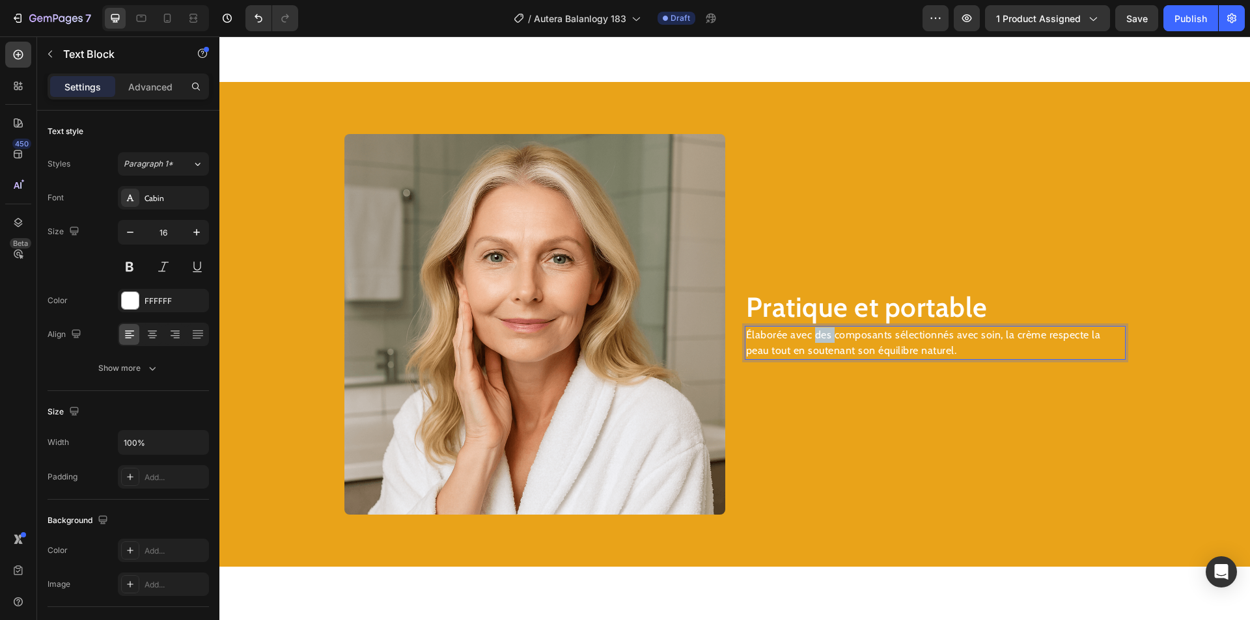
click at [820, 342] on p "Élaborée avec des composants sélectionnés avec soin, la crème respecte la peau …" at bounding box center [935, 342] width 378 height 31
drag, startPoint x: 979, startPoint y: 337, endPoint x: 927, endPoint y: 339, distance: 51.5
click at [927, 339] on p "Avec son design compact, le Balanlogy Vitality Pen s’utilise facilement à la ma…" at bounding box center [935, 342] width 378 height 31
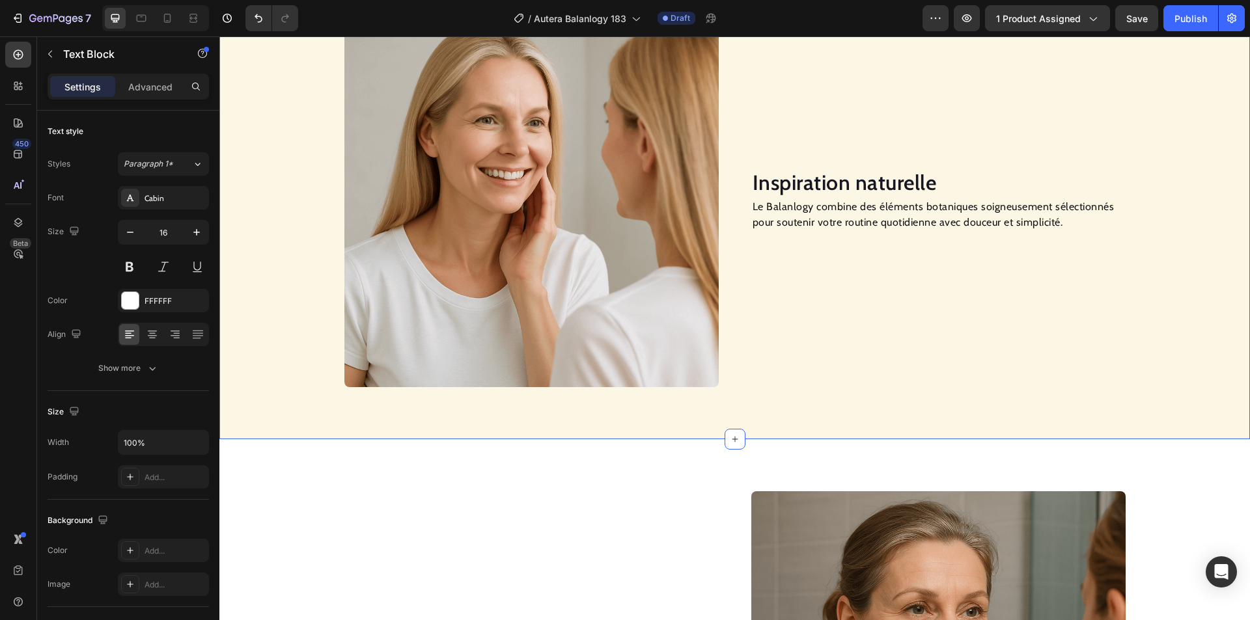
click at [580, 215] on img at bounding box center [531, 200] width 374 height 374
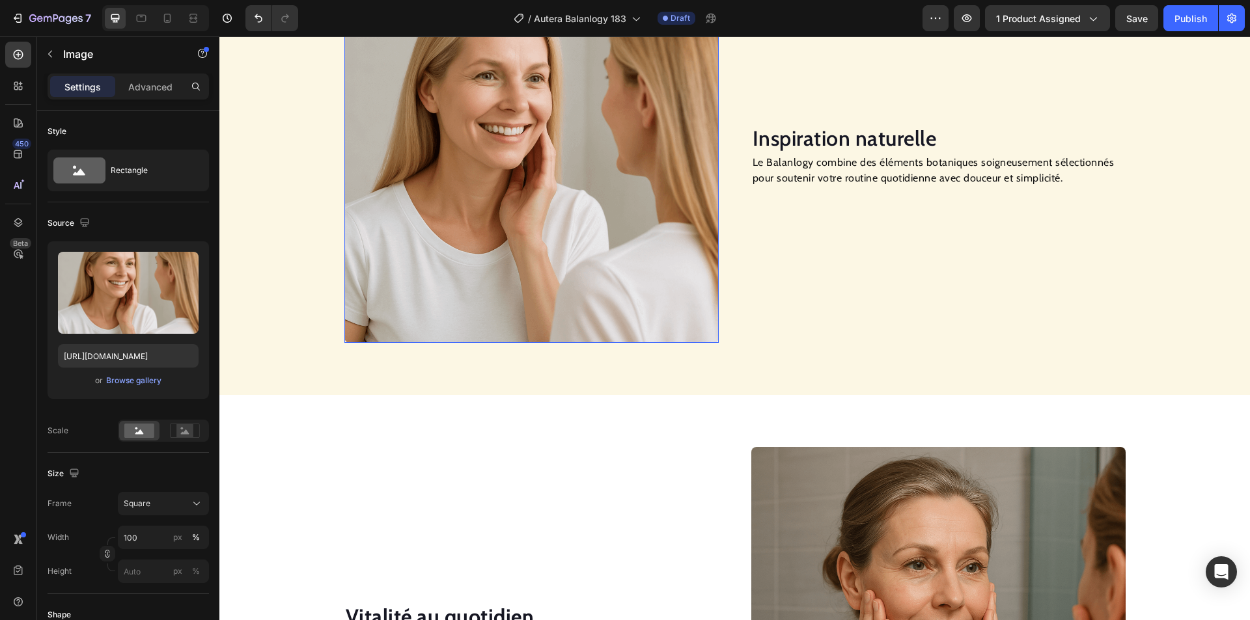
scroll to position [781, 0]
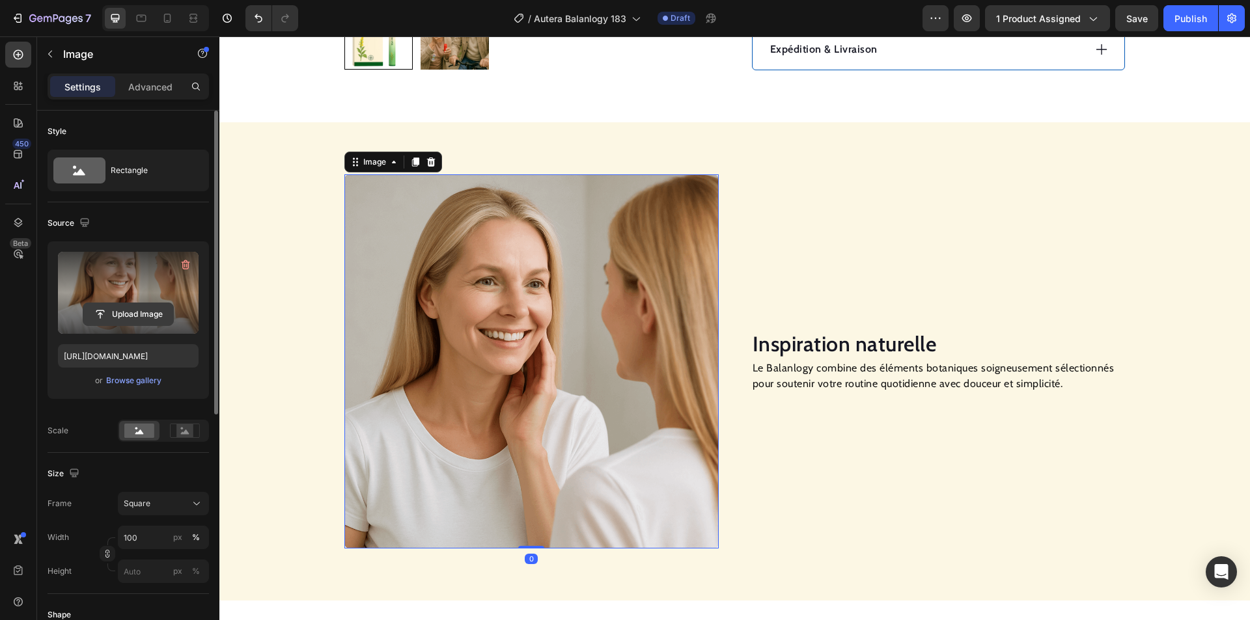
click at [135, 314] on input "file" at bounding box center [128, 314] width 90 height 22
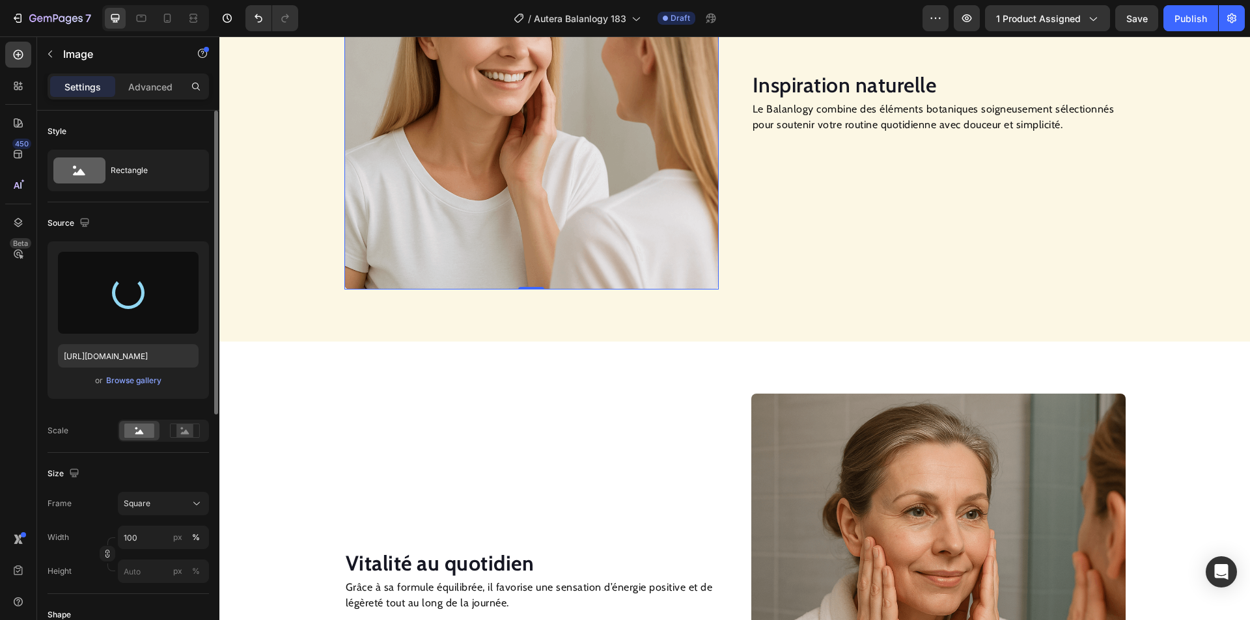
scroll to position [1042, 0]
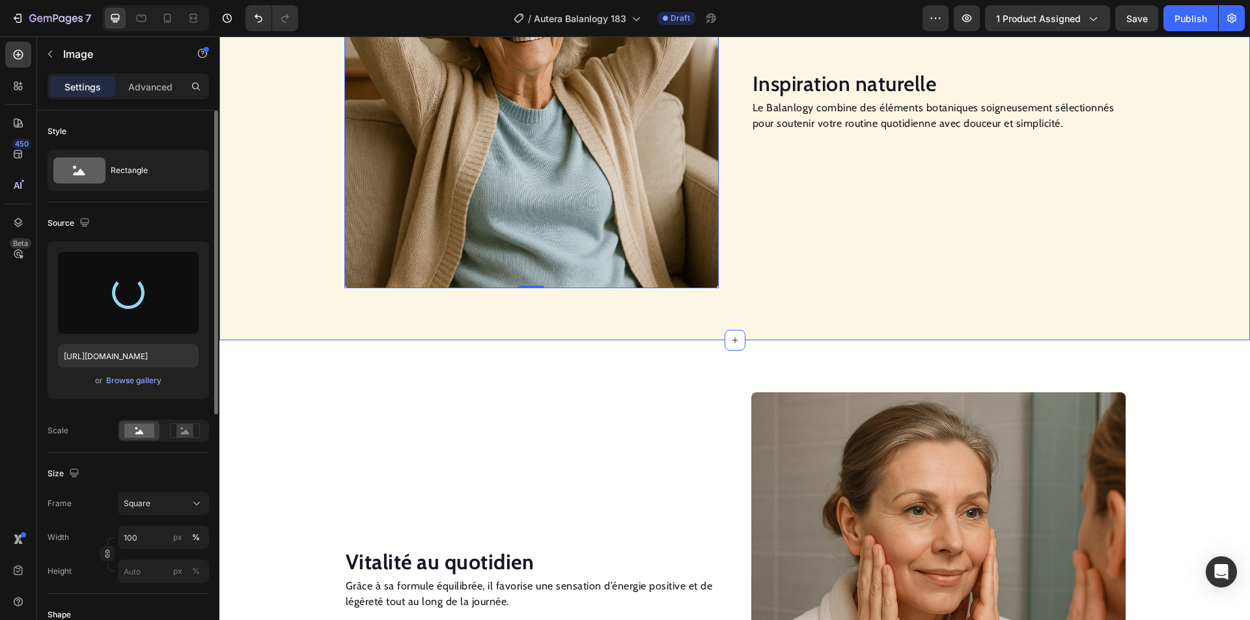
type input "[URL][DOMAIN_NAME]"
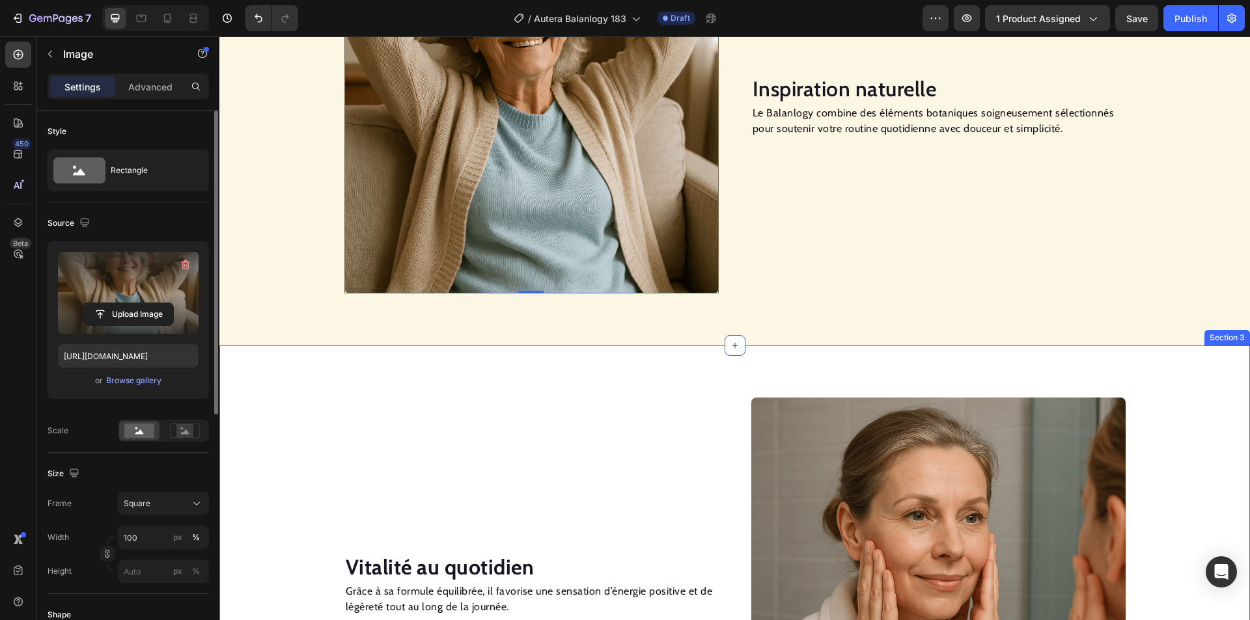
scroll to position [1172, 0]
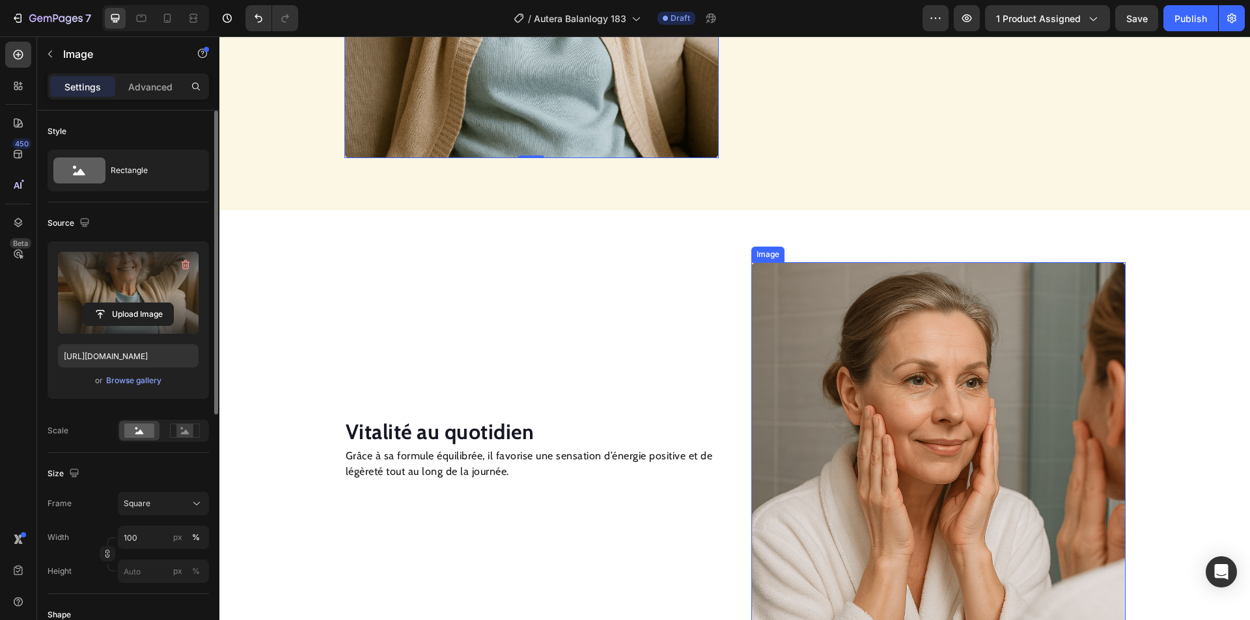
click at [869, 359] on img at bounding box center [938, 449] width 374 height 374
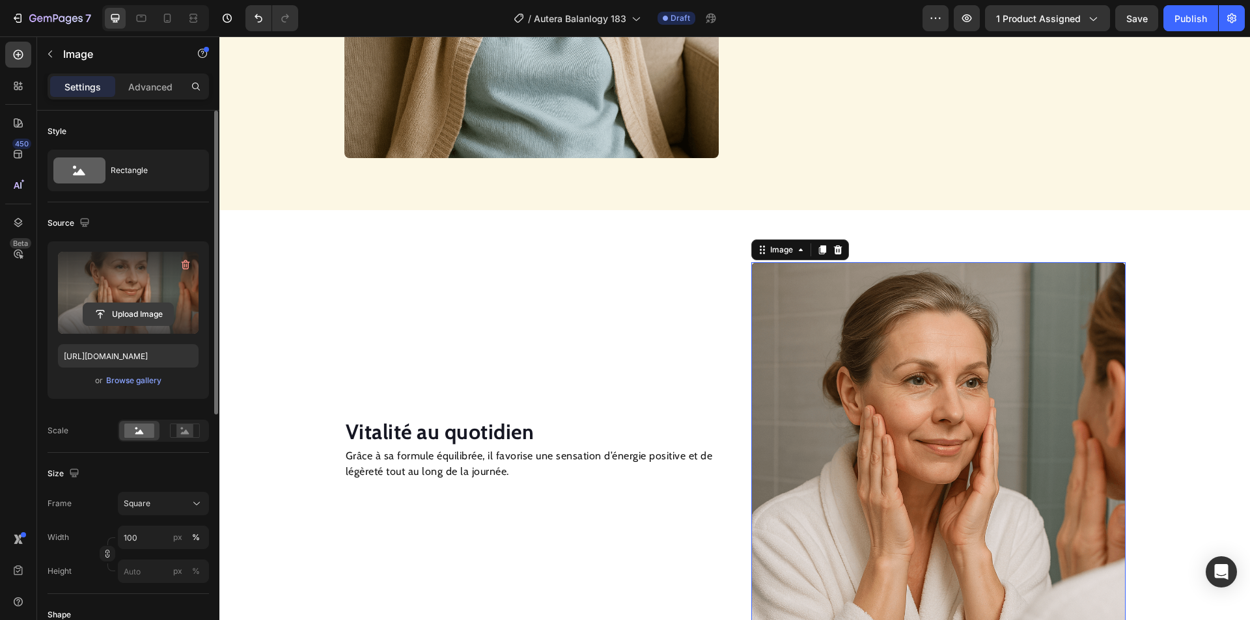
click at [141, 319] on input "file" at bounding box center [128, 314] width 90 height 22
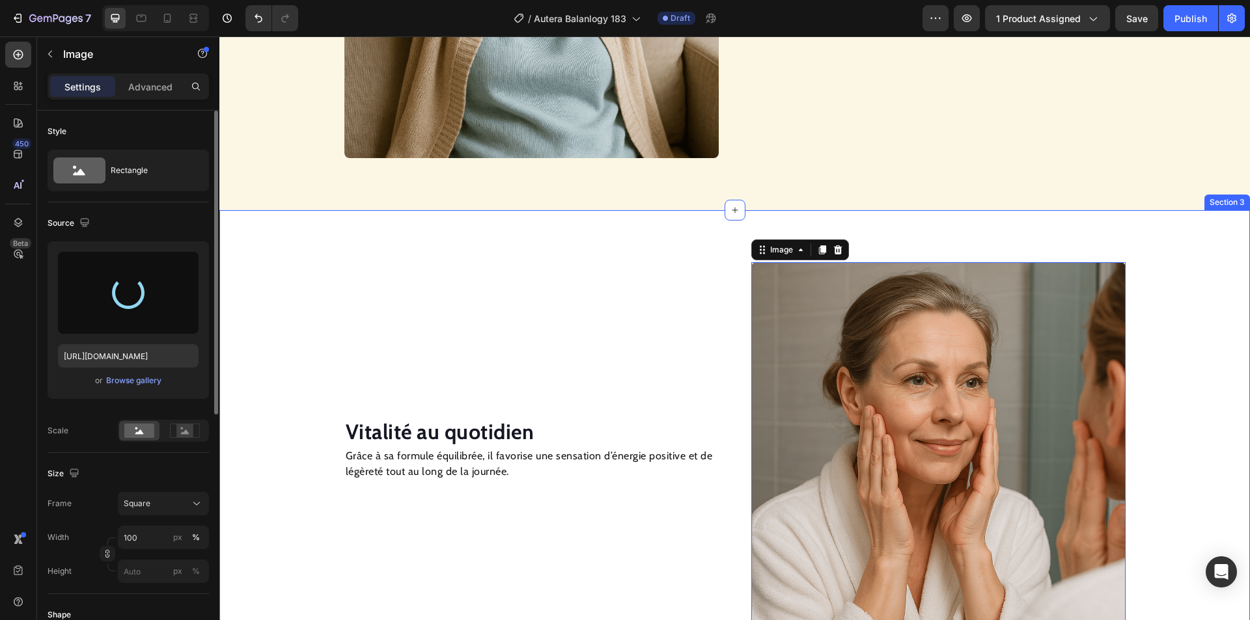
type input "[URL][DOMAIN_NAME]"
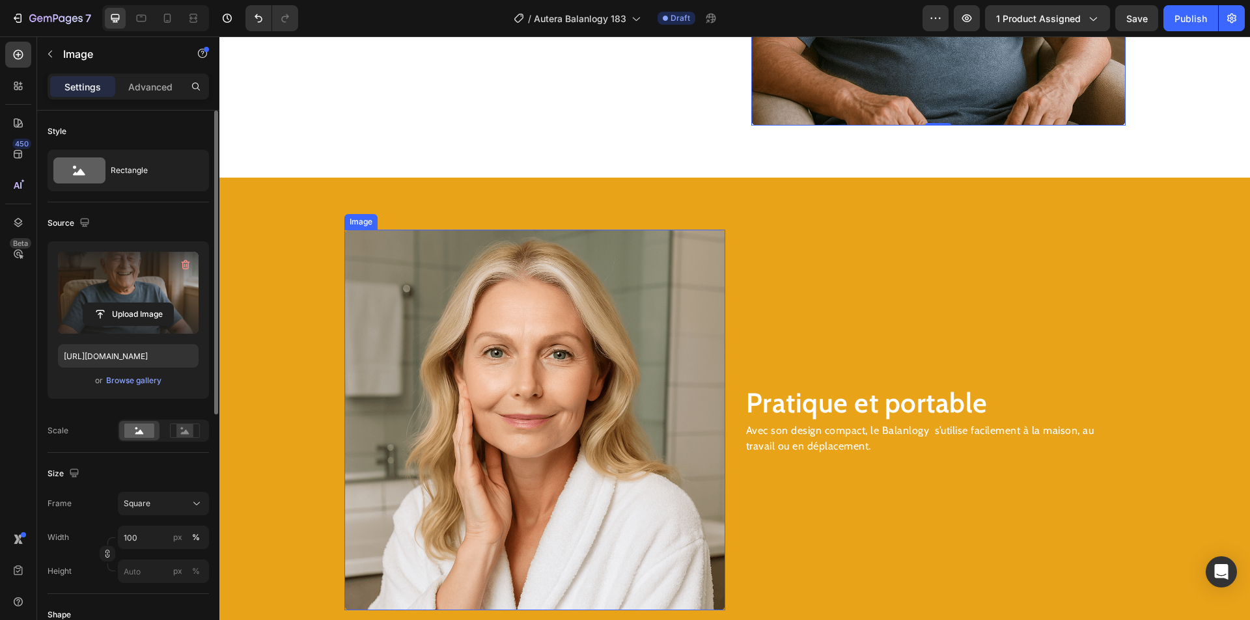
scroll to position [1693, 0]
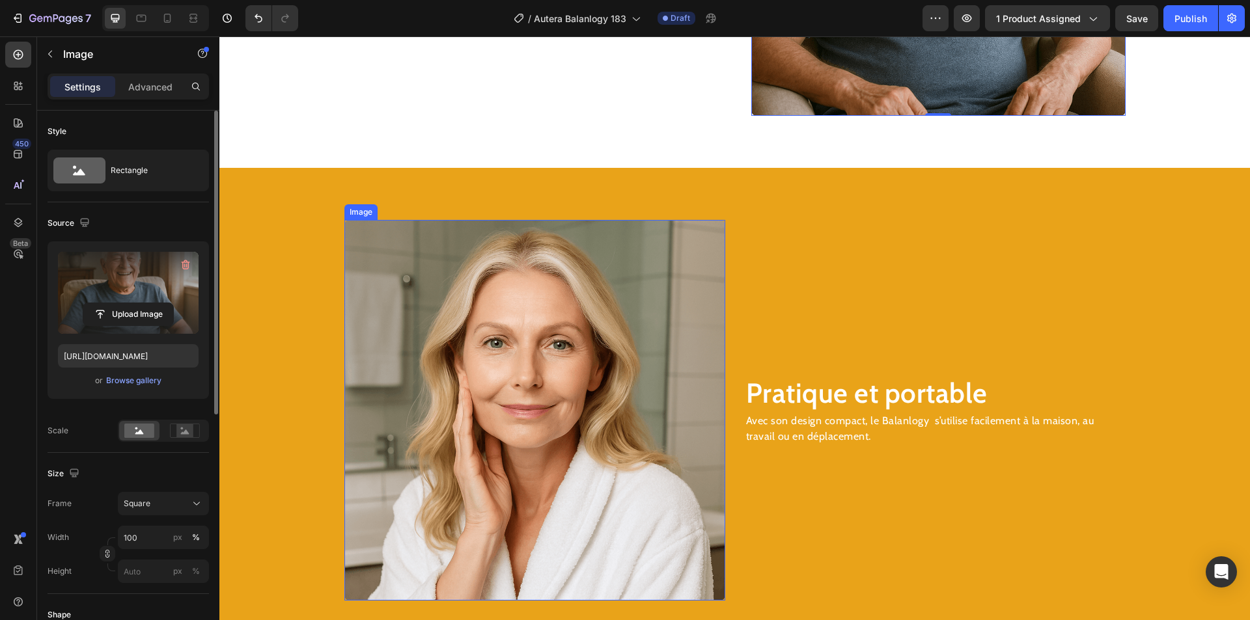
click at [559, 367] on img at bounding box center [534, 410] width 381 height 381
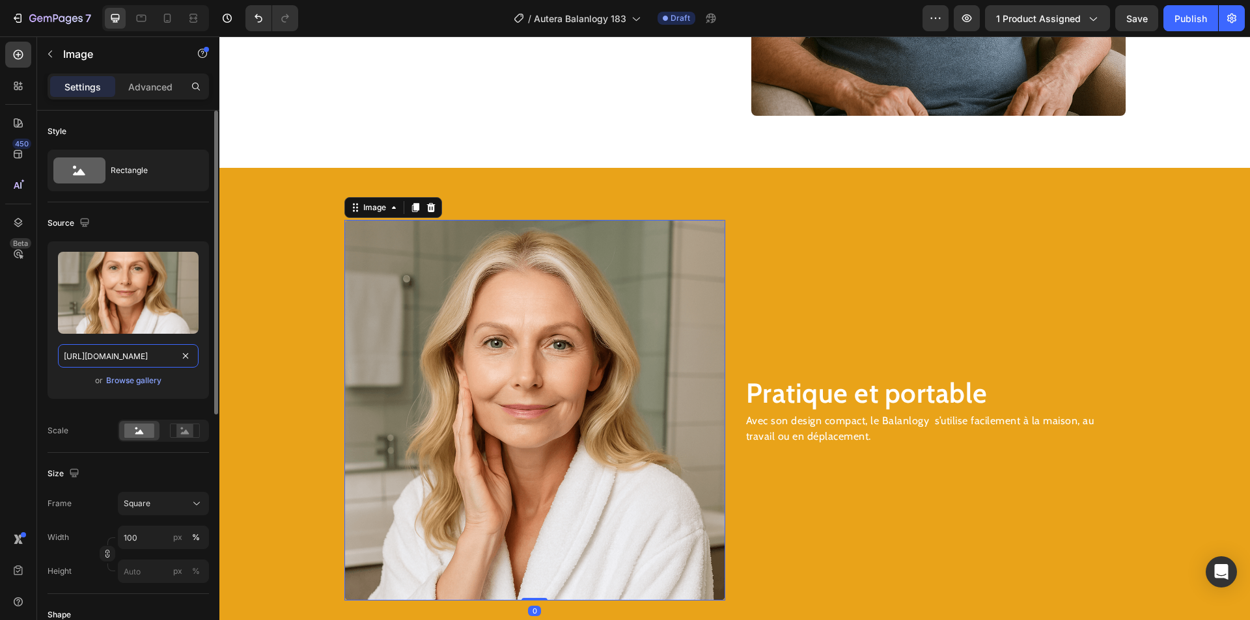
click at [139, 353] on input "[URL][DOMAIN_NAME]" at bounding box center [128, 355] width 141 height 23
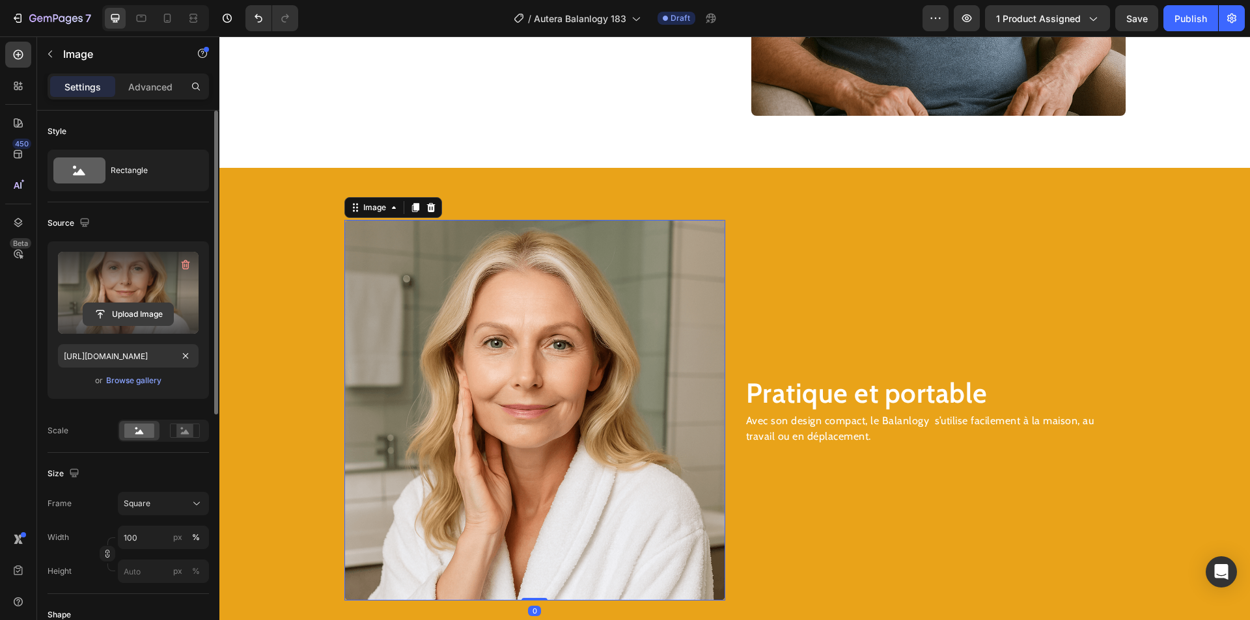
click at [161, 311] on input "file" at bounding box center [128, 314] width 90 height 22
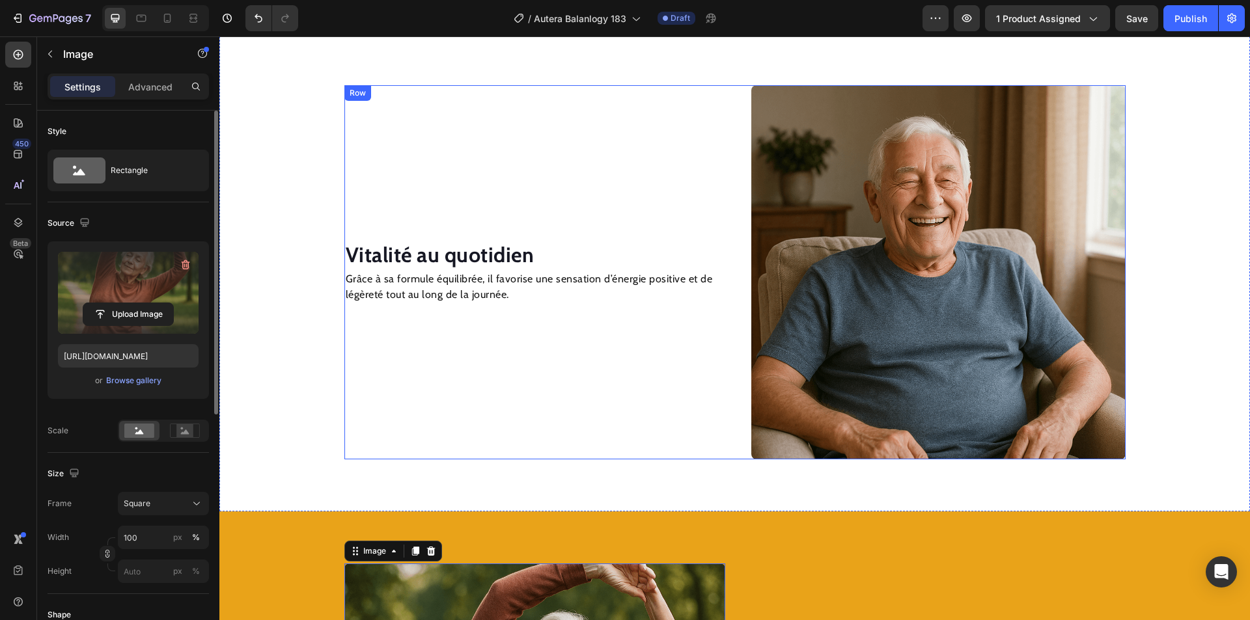
scroll to position [1107, 0]
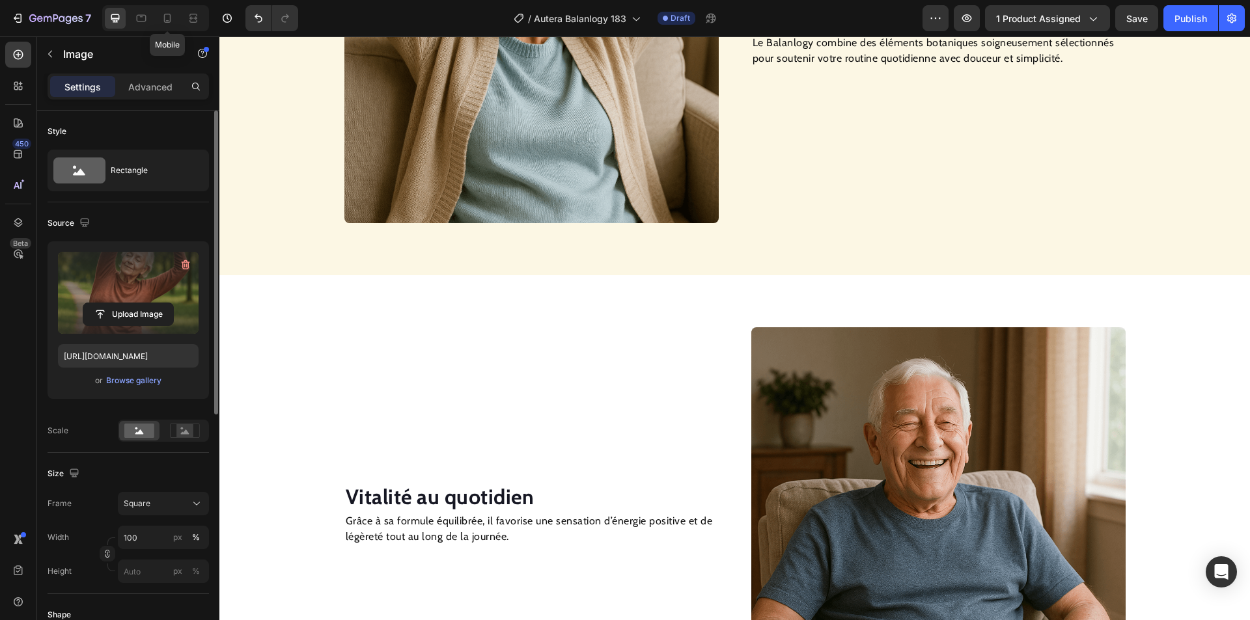
click at [173, 15] on icon at bounding box center [167, 18] width 13 height 13
type input "[URL][DOMAIN_NAME]"
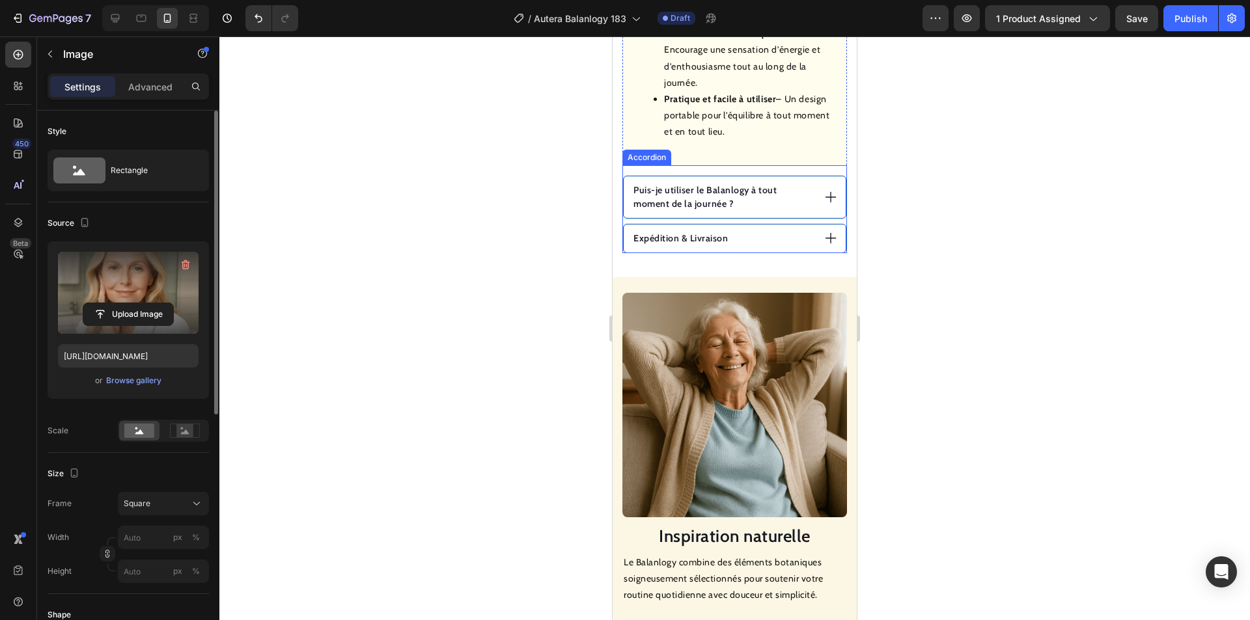
scroll to position [1023, 0]
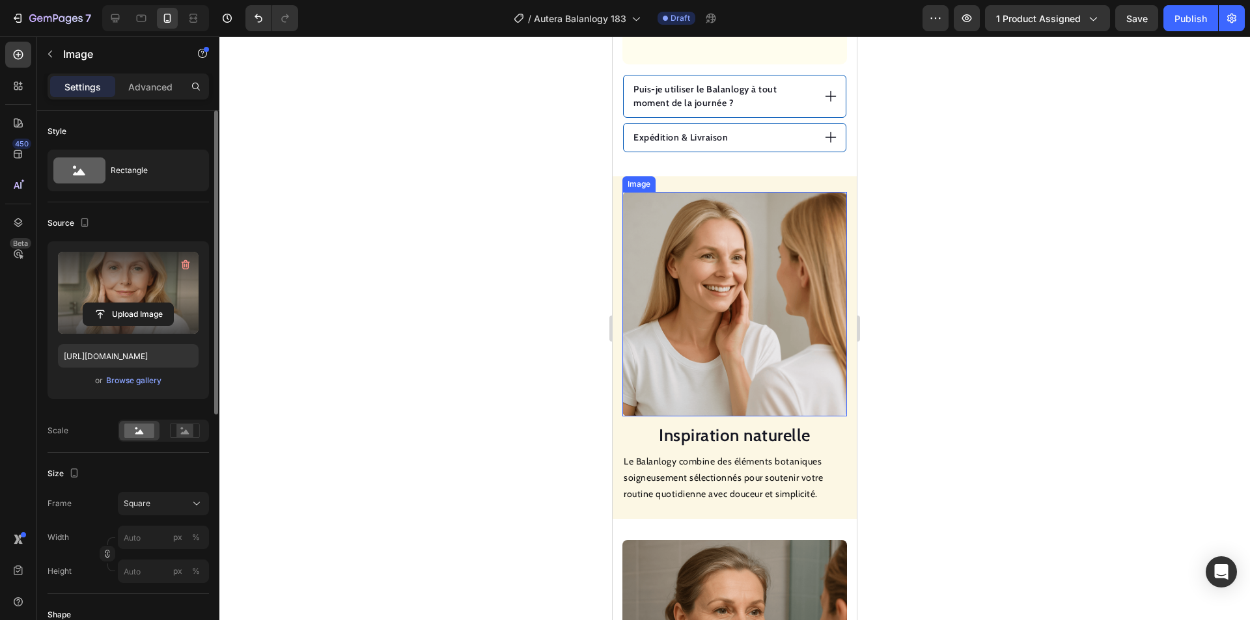
click at [693, 291] on img at bounding box center [734, 304] width 225 height 225
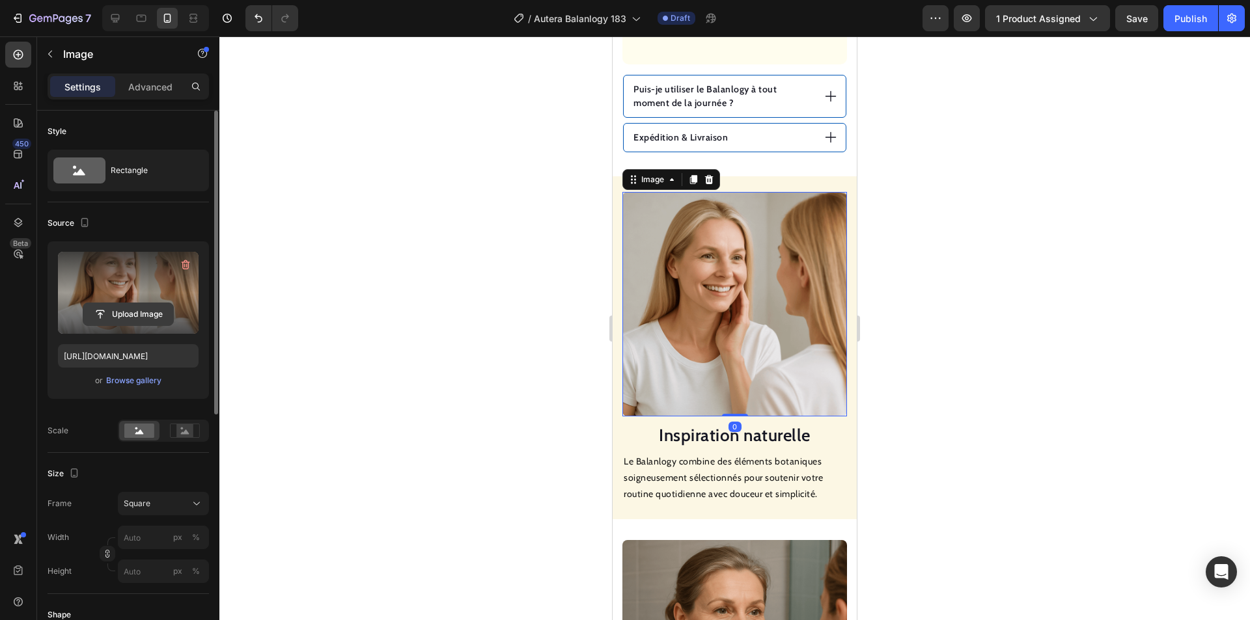
click at [150, 313] on input "file" at bounding box center [128, 314] width 90 height 22
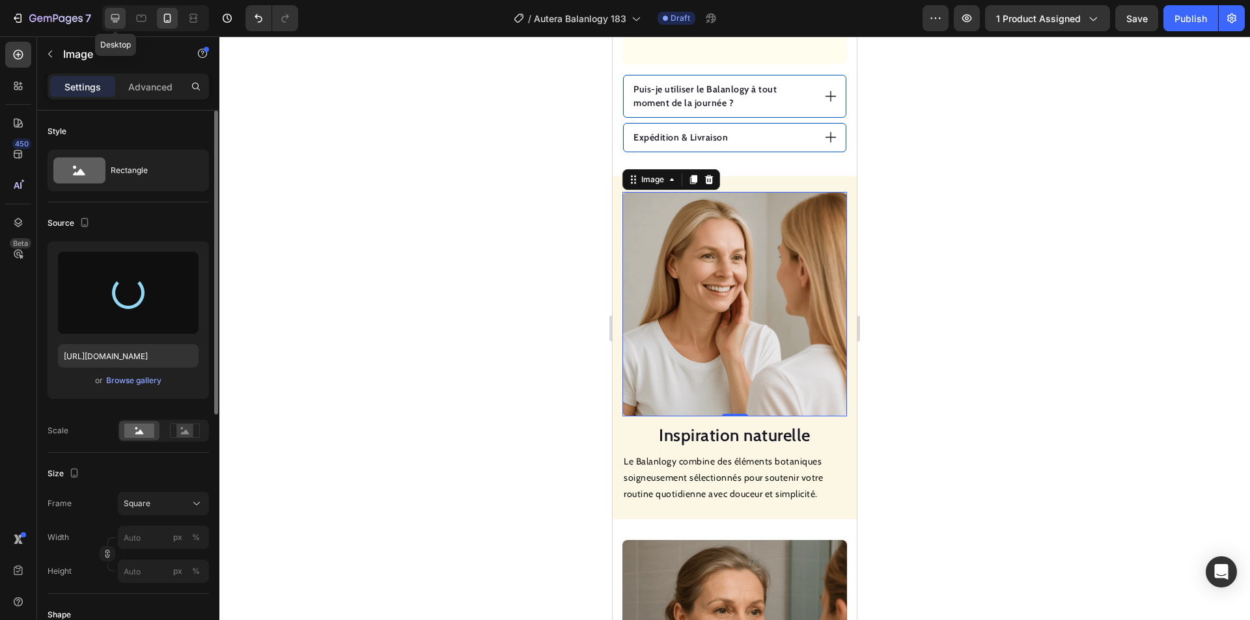
click at [115, 21] on icon at bounding box center [115, 18] width 8 height 8
type input "[URL][DOMAIN_NAME]"
type input "100"
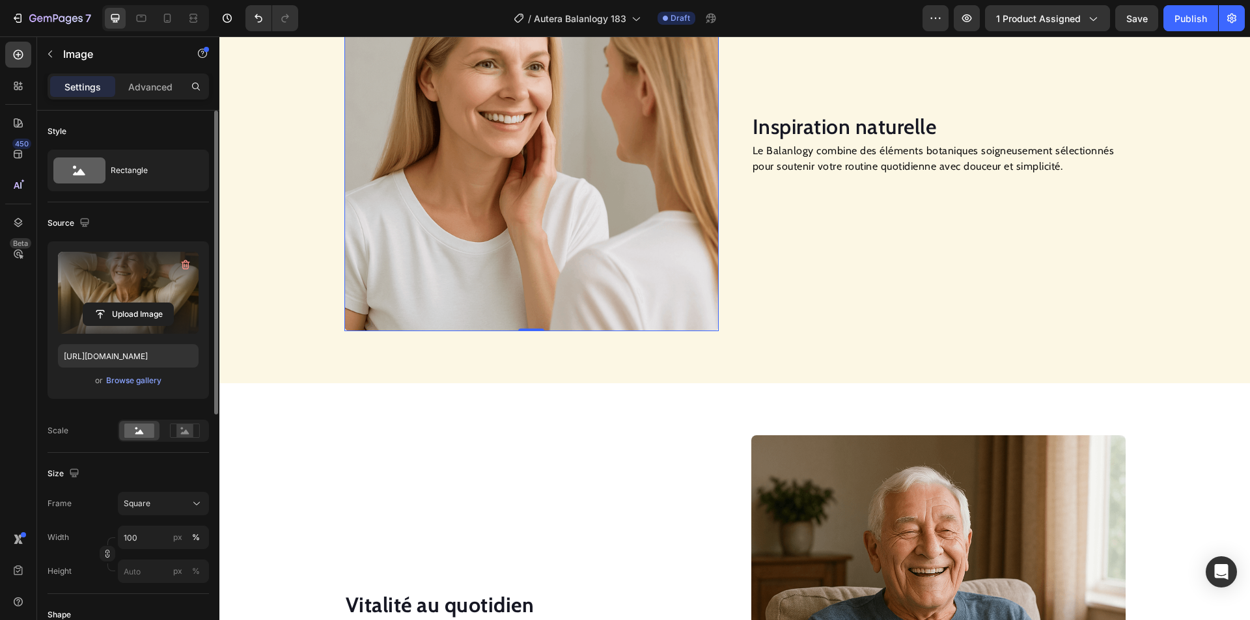
scroll to position [1003, 0]
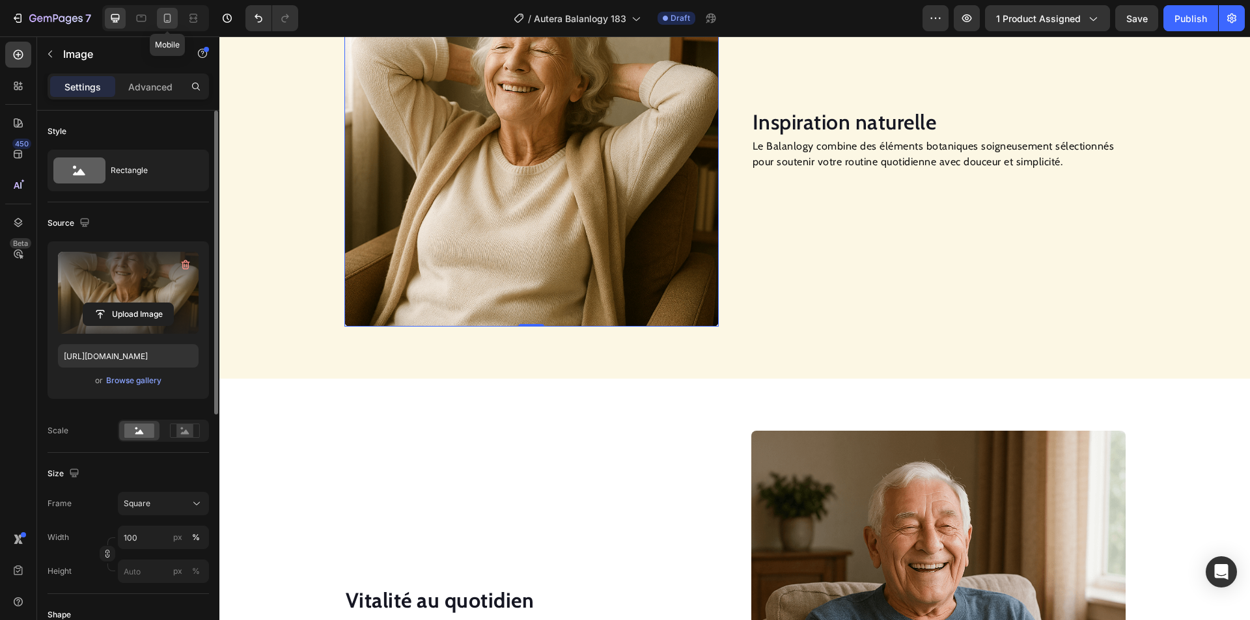
click at [172, 15] on icon at bounding box center [167, 18] width 13 height 13
type input "[URL][DOMAIN_NAME]"
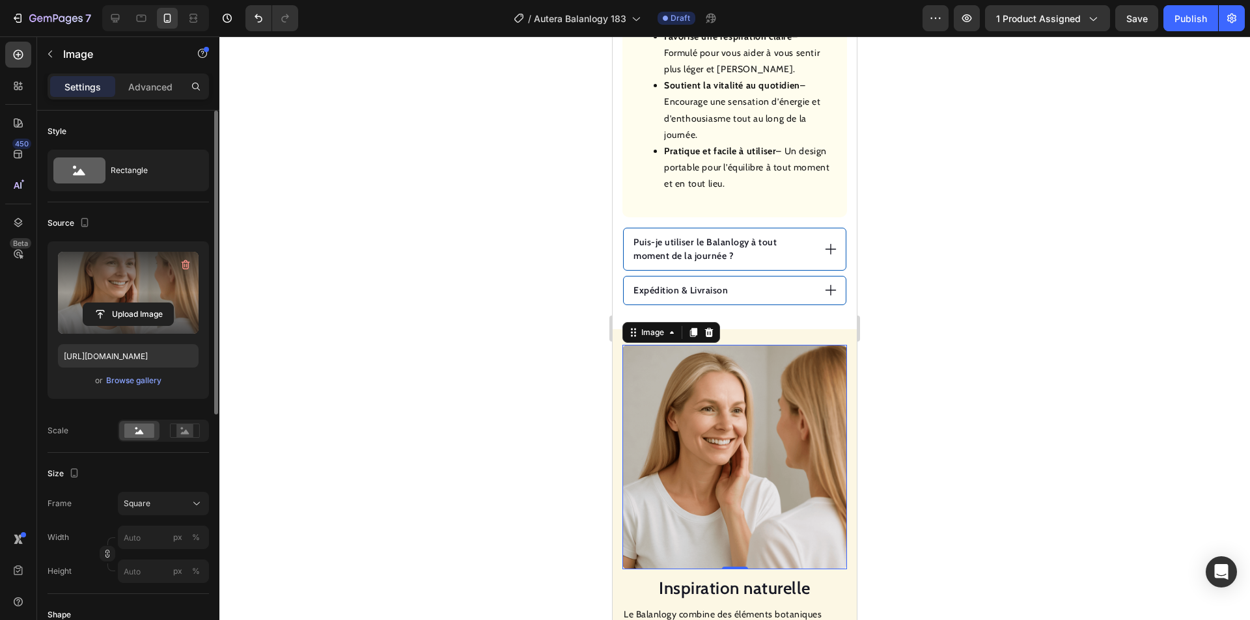
scroll to position [805, 0]
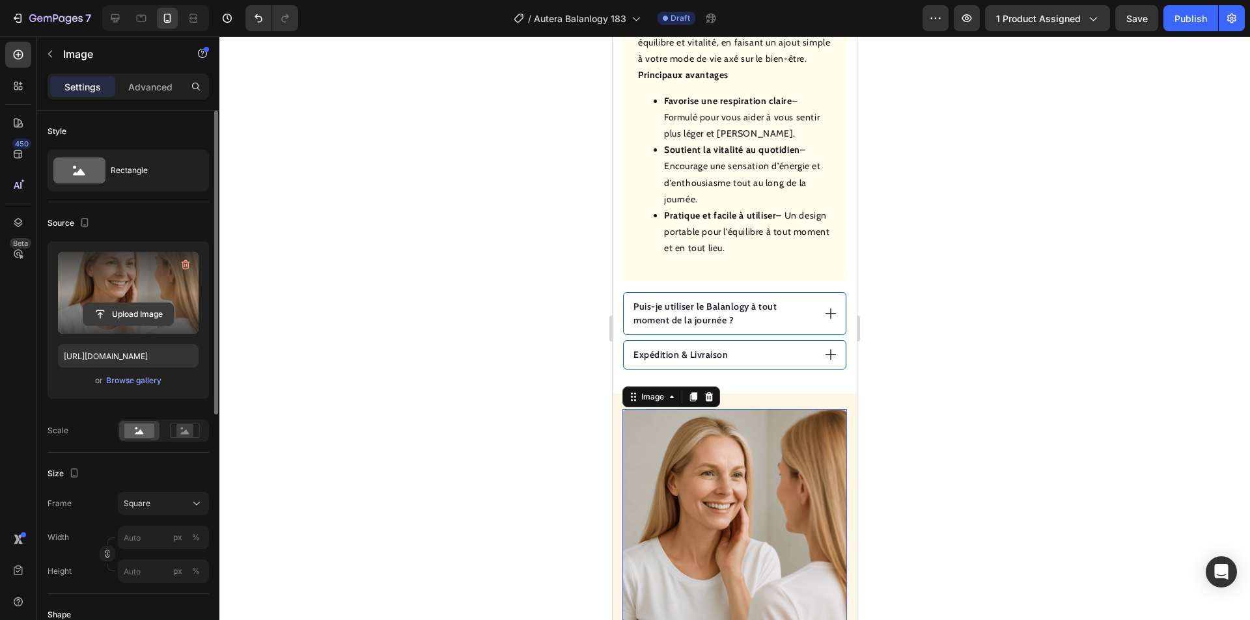
click at [139, 315] on input "file" at bounding box center [128, 314] width 90 height 22
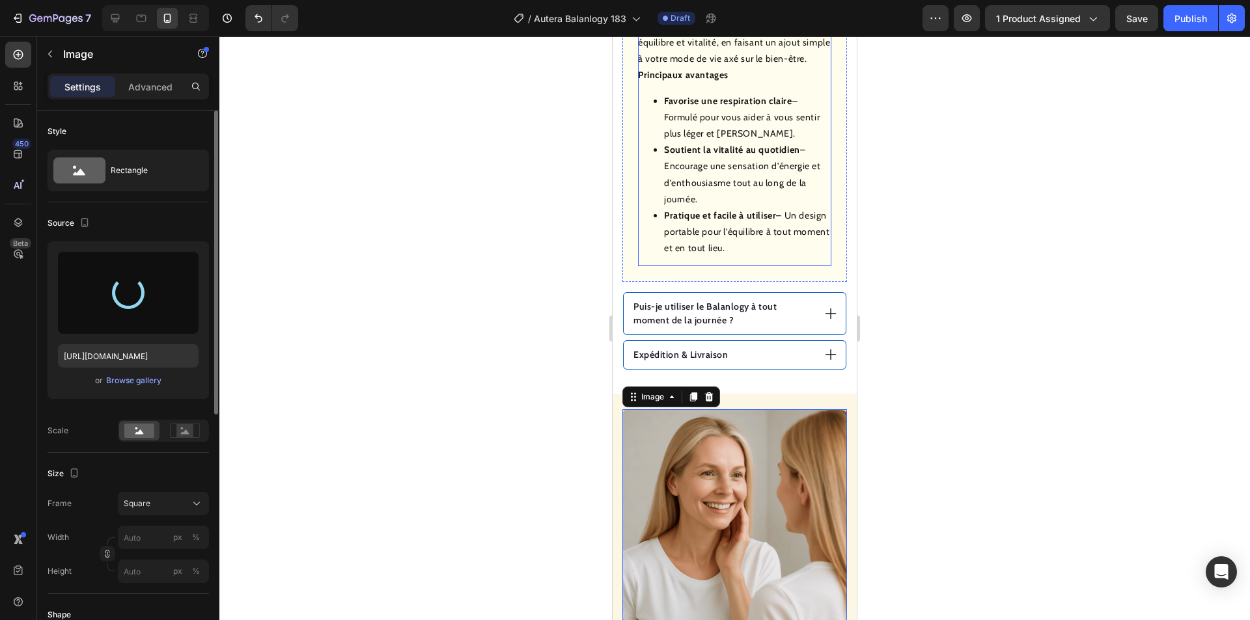
type input "[URL][DOMAIN_NAME]"
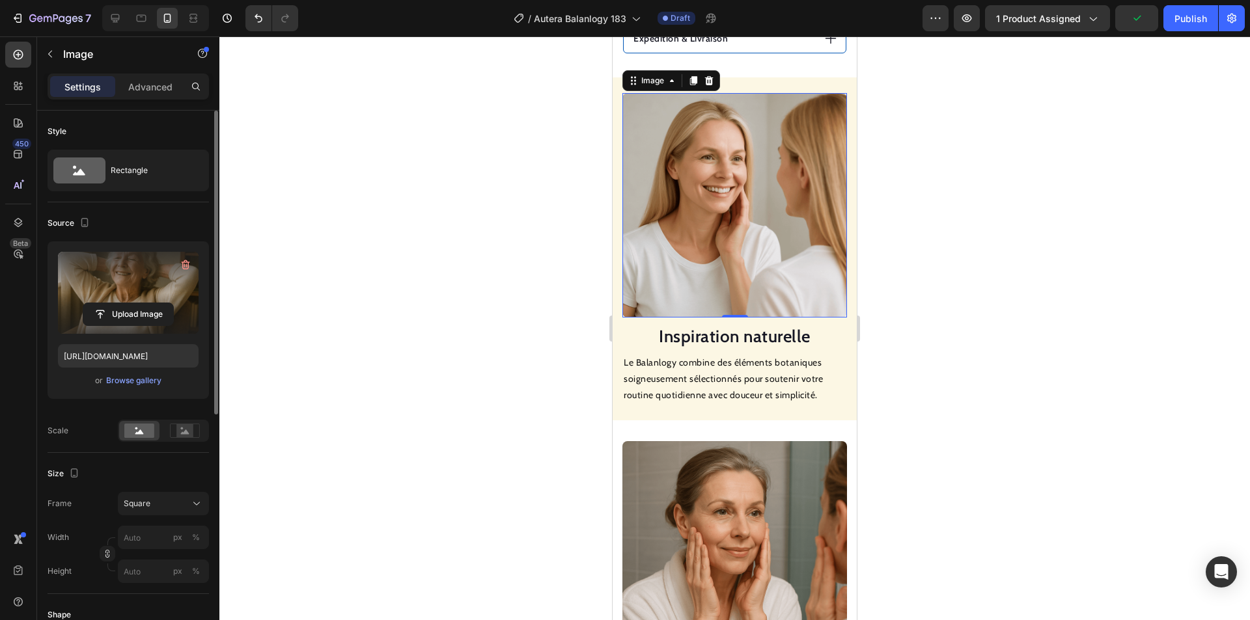
scroll to position [1196, 0]
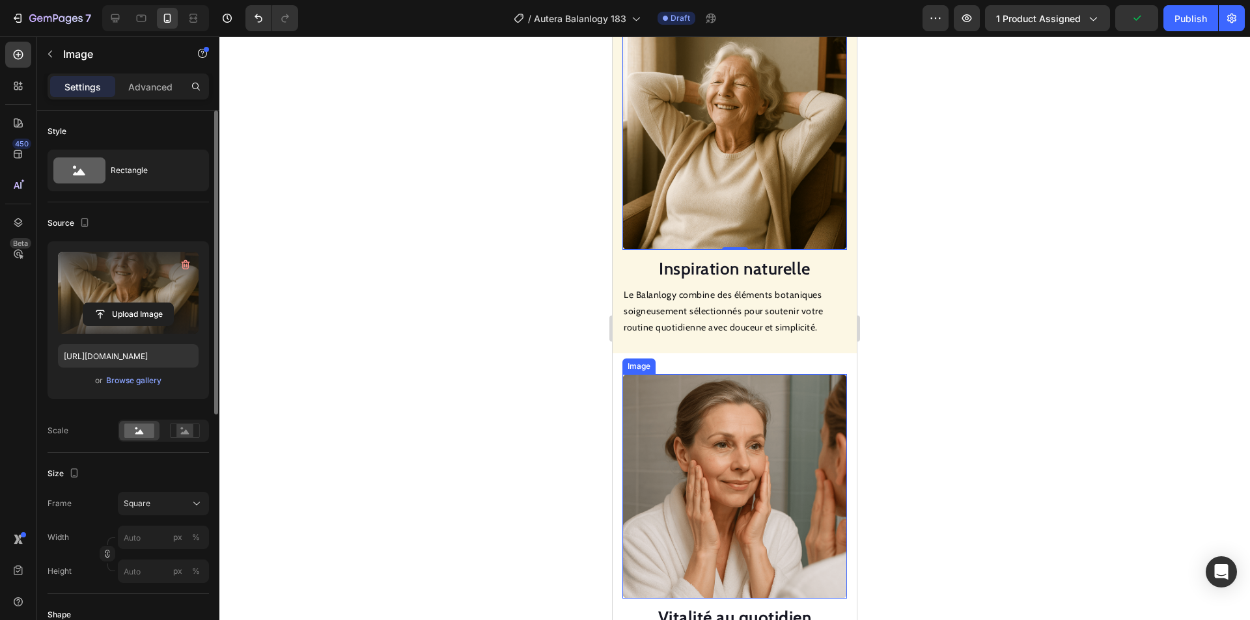
click at [701, 449] on img at bounding box center [734, 486] width 225 height 225
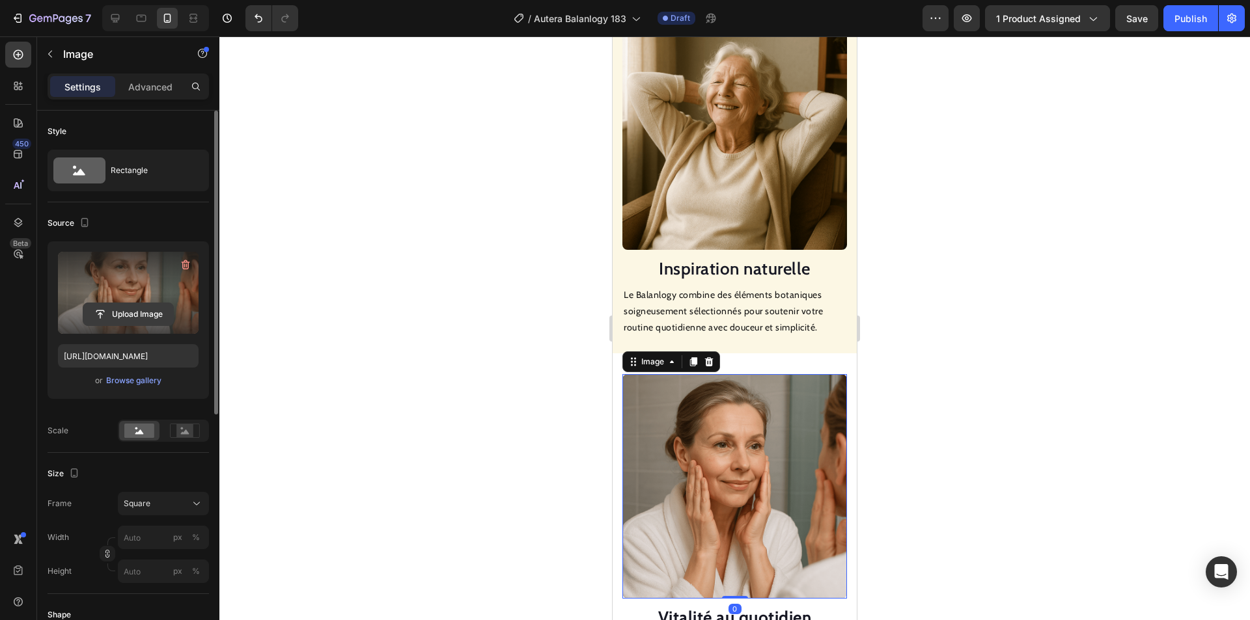
click at [147, 309] on input "file" at bounding box center [128, 314] width 90 height 22
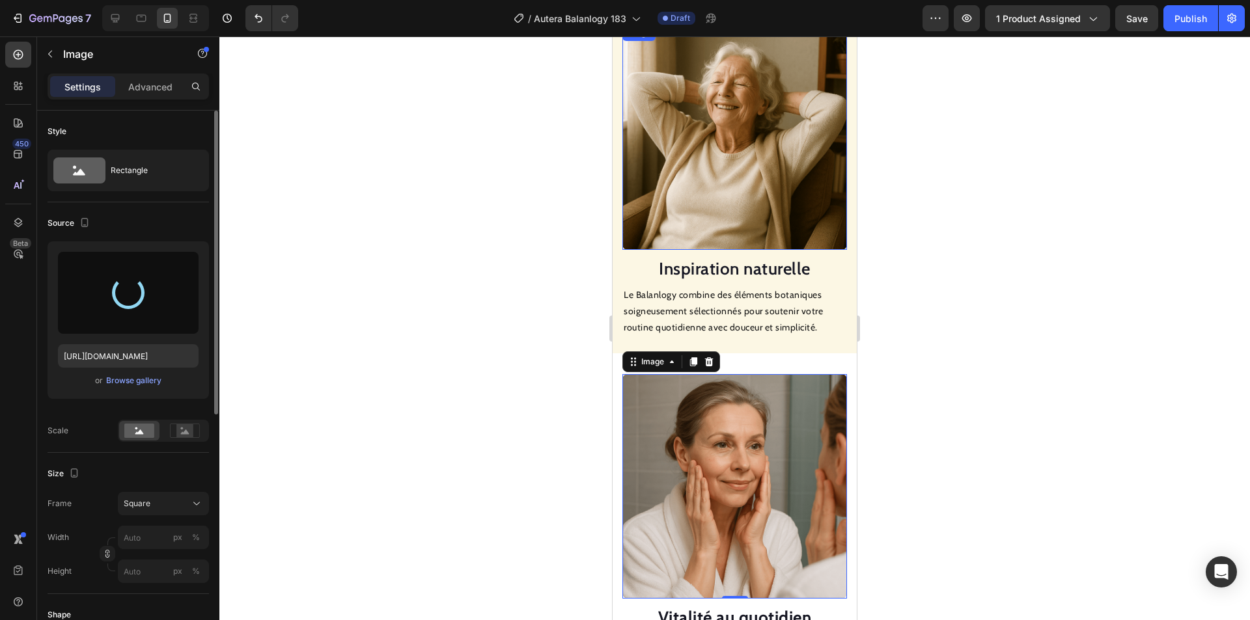
type input "[URL][DOMAIN_NAME]"
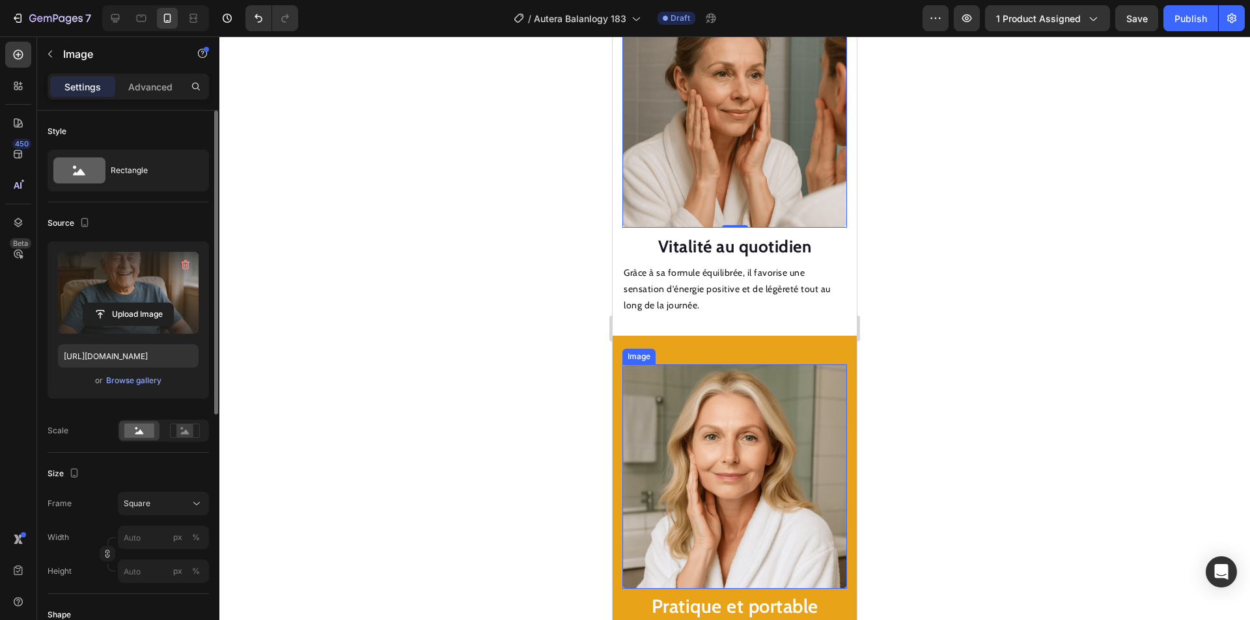
scroll to position [1652, 0]
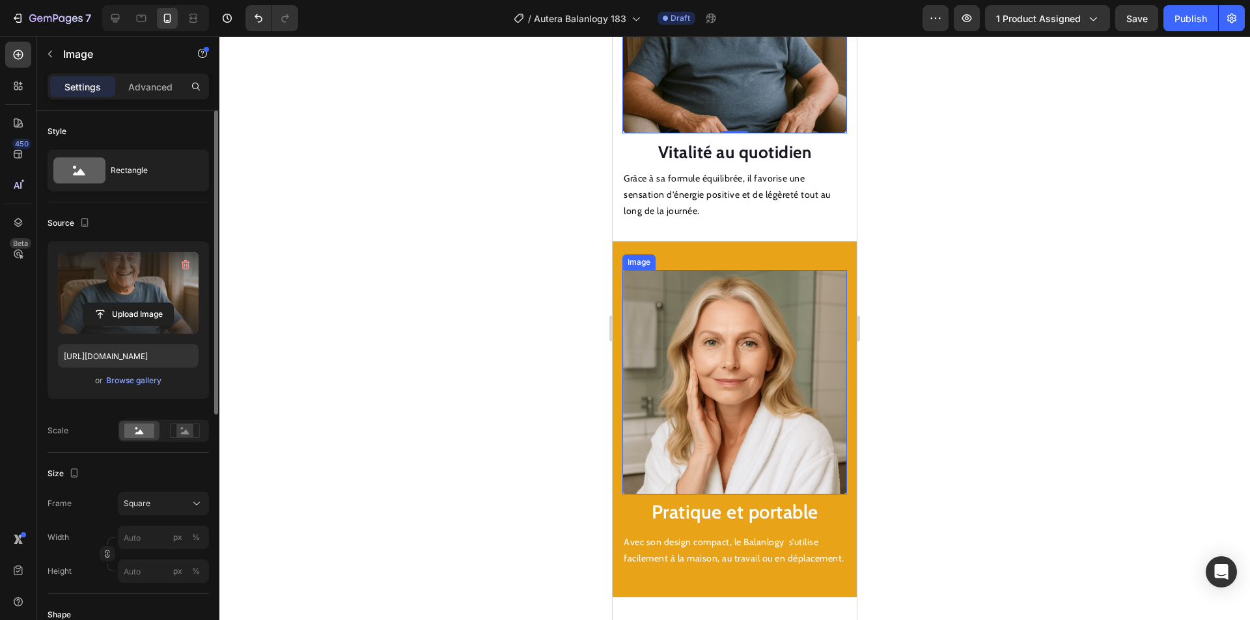
click at [738, 317] on img at bounding box center [734, 382] width 225 height 225
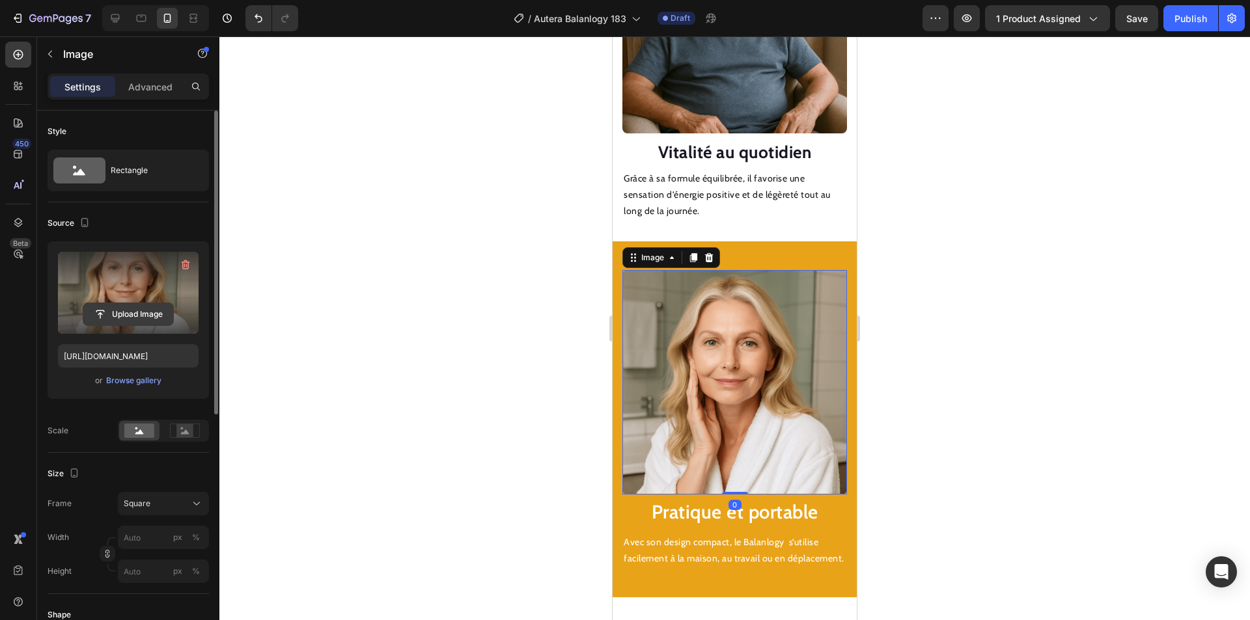
click at [139, 307] on input "file" at bounding box center [128, 314] width 90 height 22
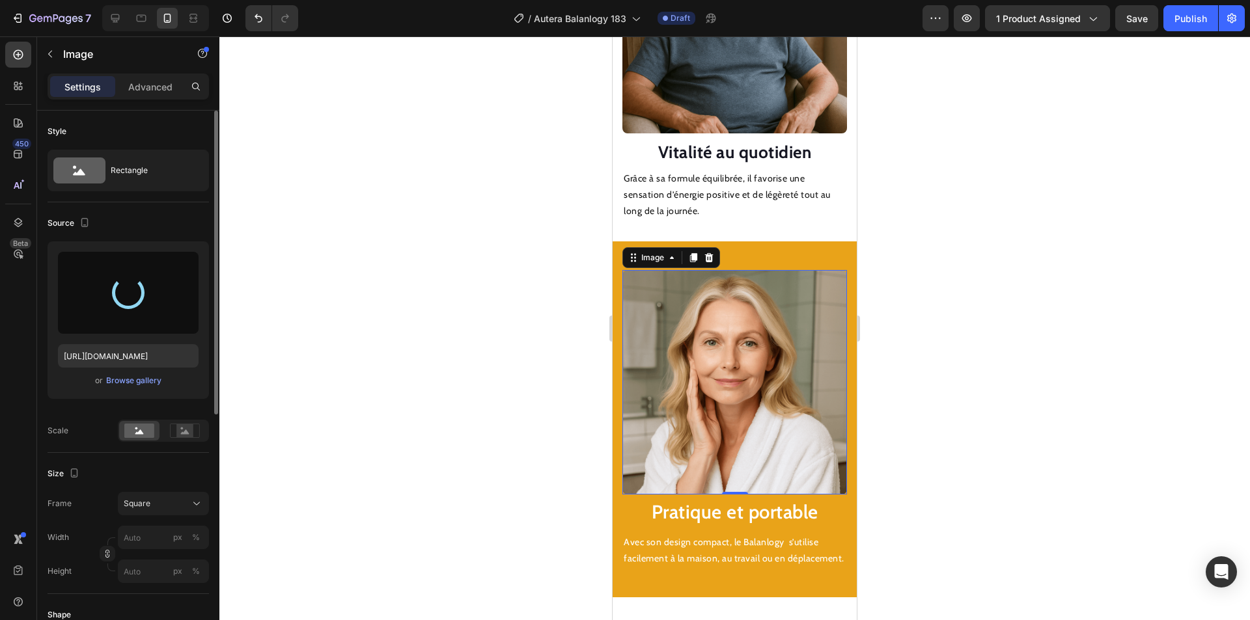
type input "[URL][DOMAIN_NAME]"
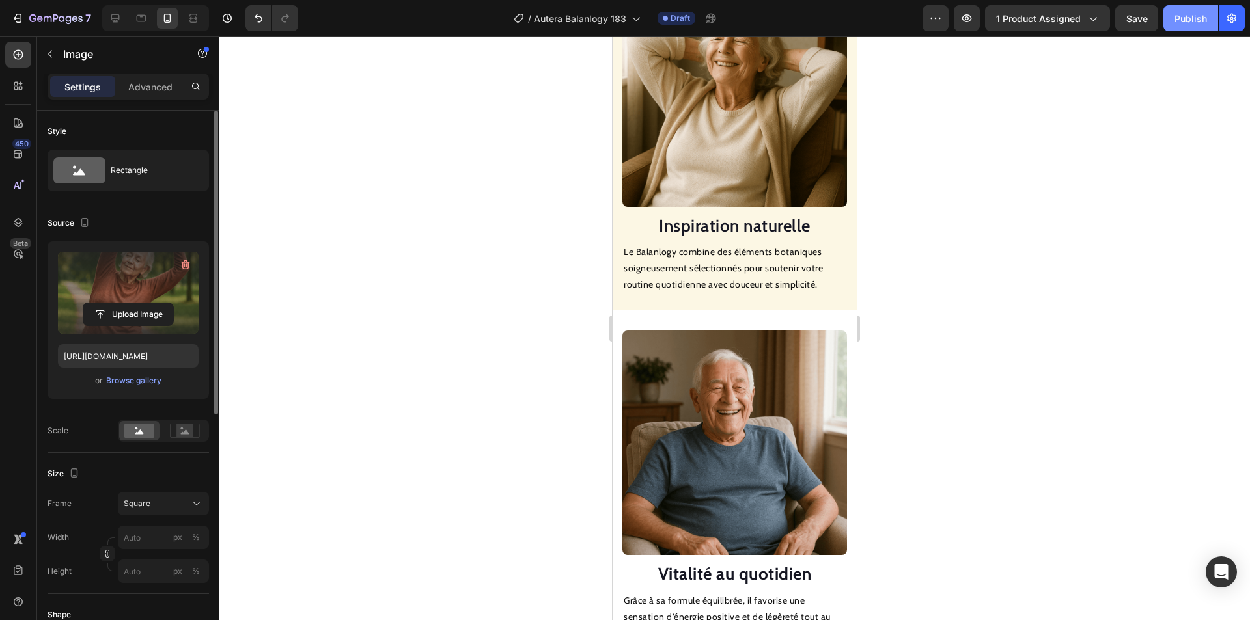
scroll to position [1001, 0]
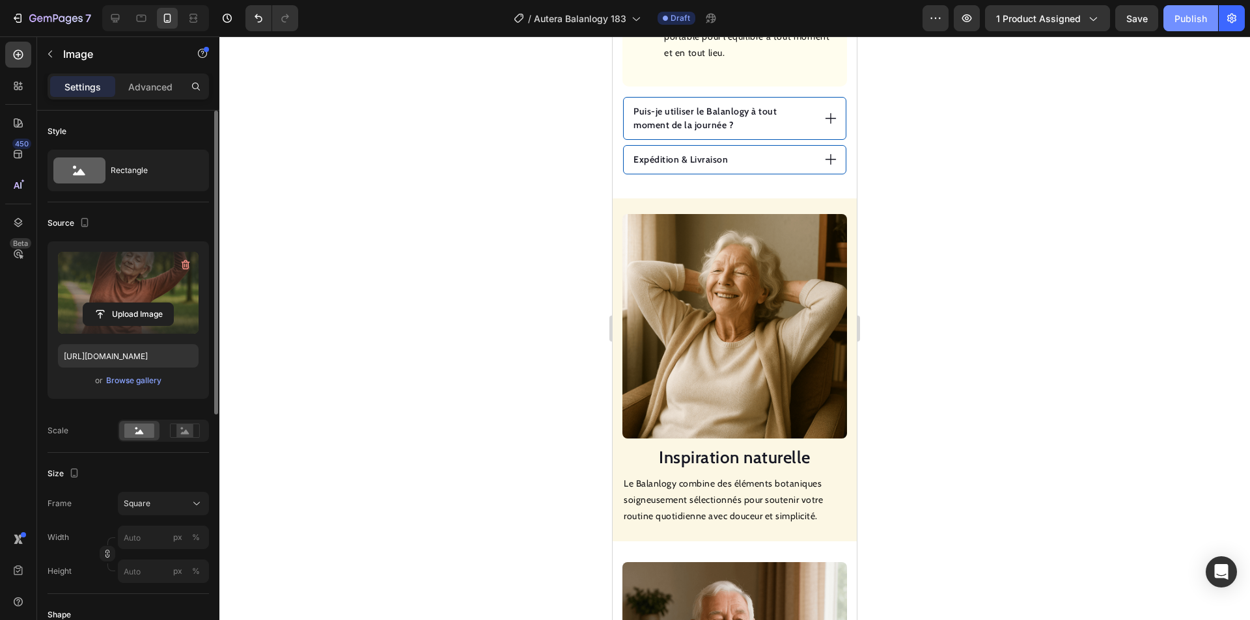
click at [1186, 22] on div "Publish" at bounding box center [1191, 19] width 33 height 14
